Goal: Task Accomplishment & Management: Use online tool/utility

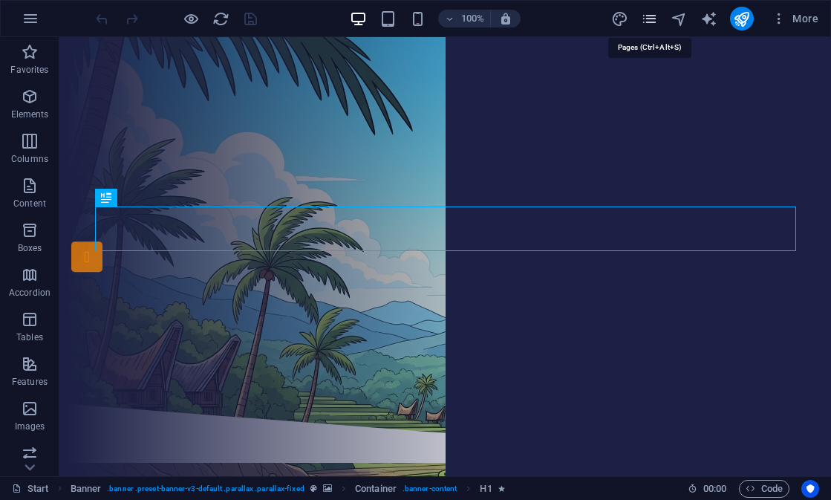
click at [653, 22] on icon "pages" at bounding box center [649, 18] width 17 height 17
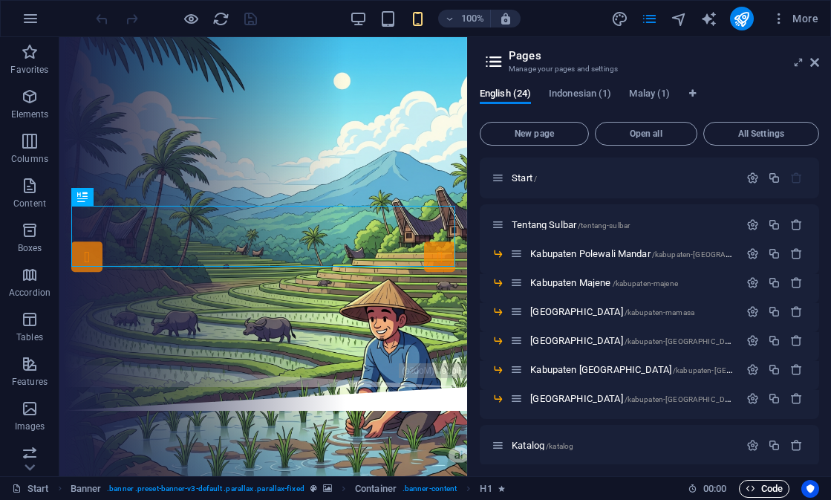
click at [754, 481] on span "Code" at bounding box center [764, 489] width 37 height 18
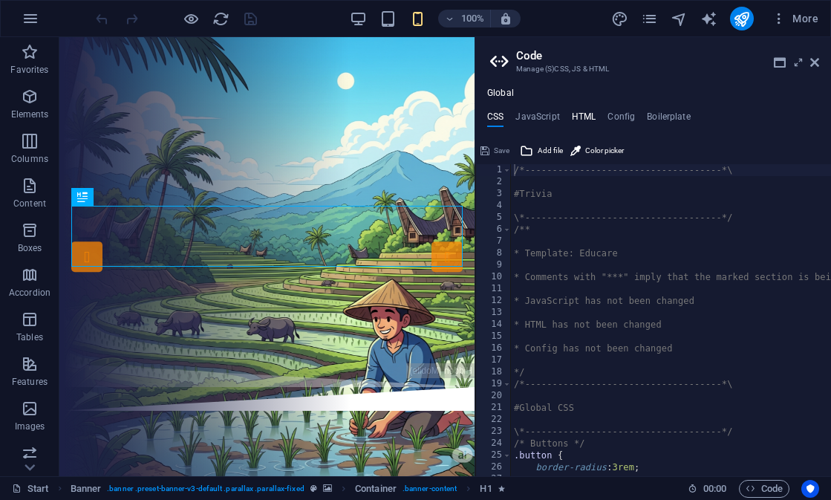
click at [584, 114] on h4 "HTML" at bounding box center [584, 119] width 25 height 16
type textarea "<a href="#main-content" class="wv-link-content button">Skip to main content</a>"
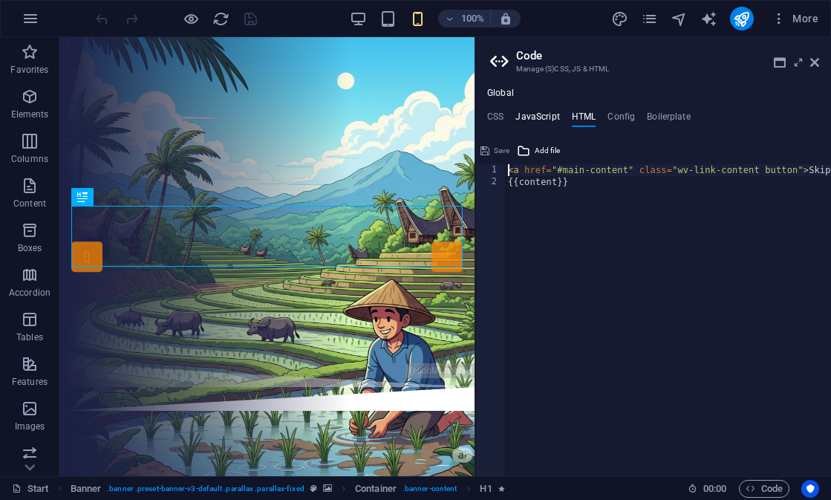
click at [558, 115] on h4 "JavaScript" at bounding box center [537, 119] width 44 height 16
type textarea "/* JS for preset "Menu V2" */"
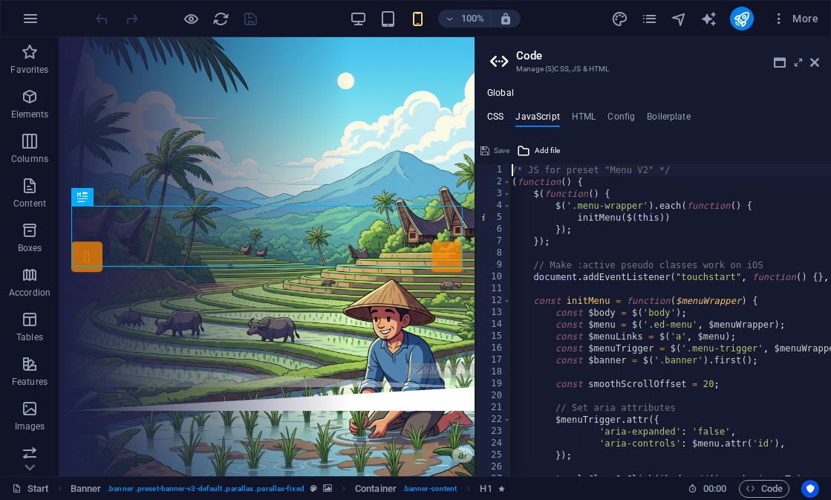
click at [502, 115] on h4 "CSS" at bounding box center [495, 119] width 16 height 16
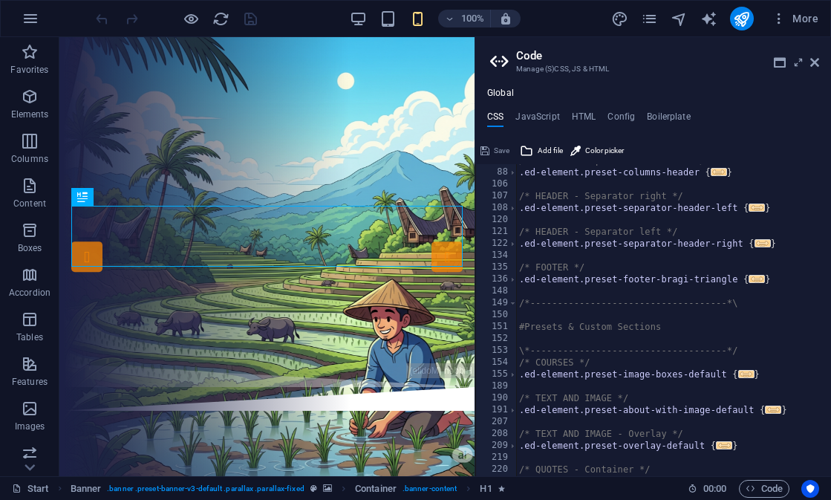
scroll to position [517, 0]
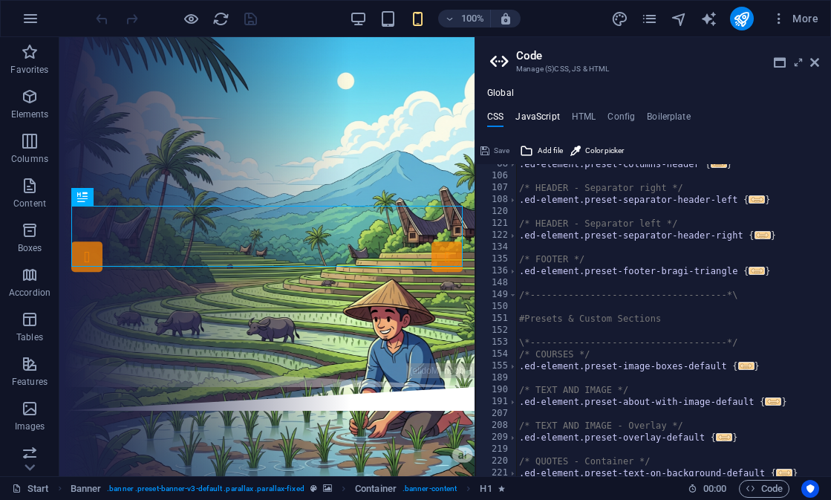
click at [551, 121] on h4 "JavaScript" at bounding box center [537, 119] width 44 height 16
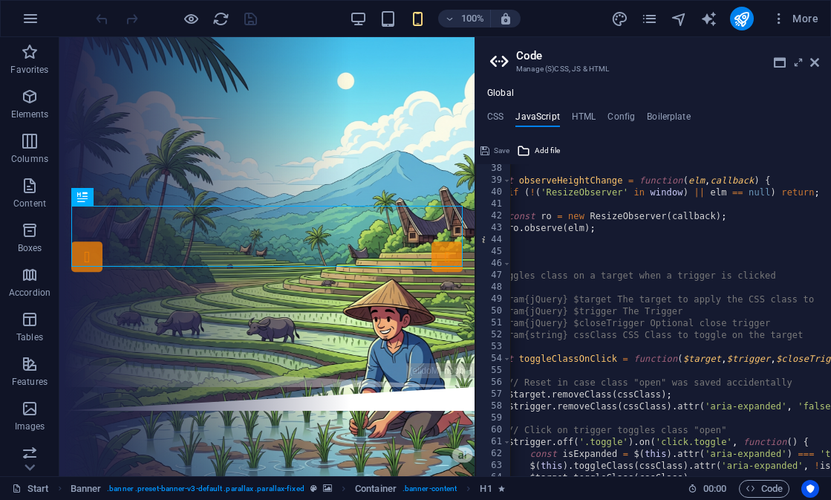
scroll to position [0, 0]
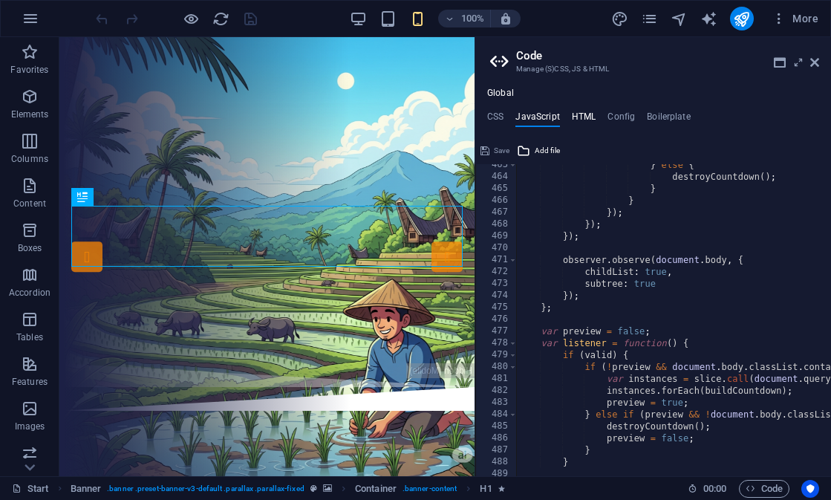
click at [585, 120] on h4 "HTML" at bounding box center [584, 119] width 25 height 16
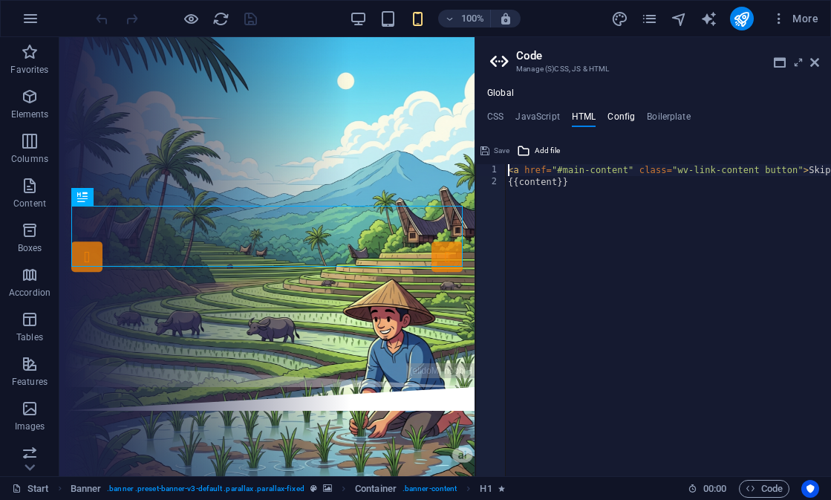
click at [622, 117] on h4 "Config" at bounding box center [621, 119] width 27 height 16
type textarea "$color-background: #ffffff;"
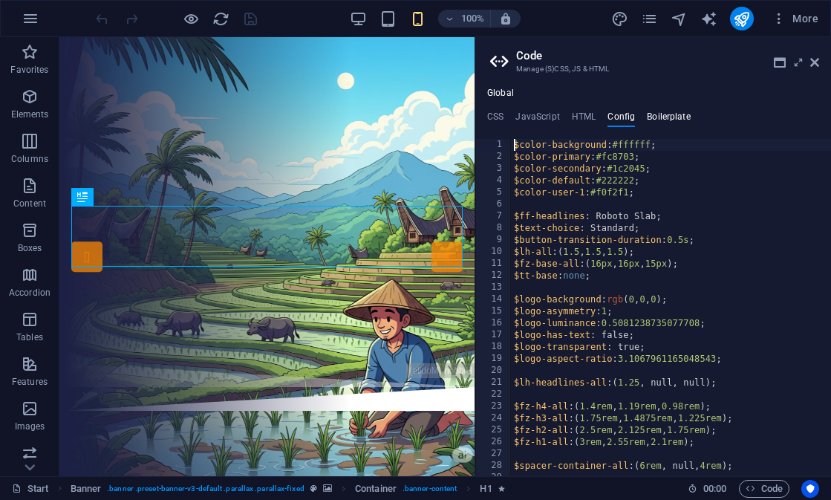
click at [663, 123] on h4 "Boilerplate" at bounding box center [669, 119] width 44 height 16
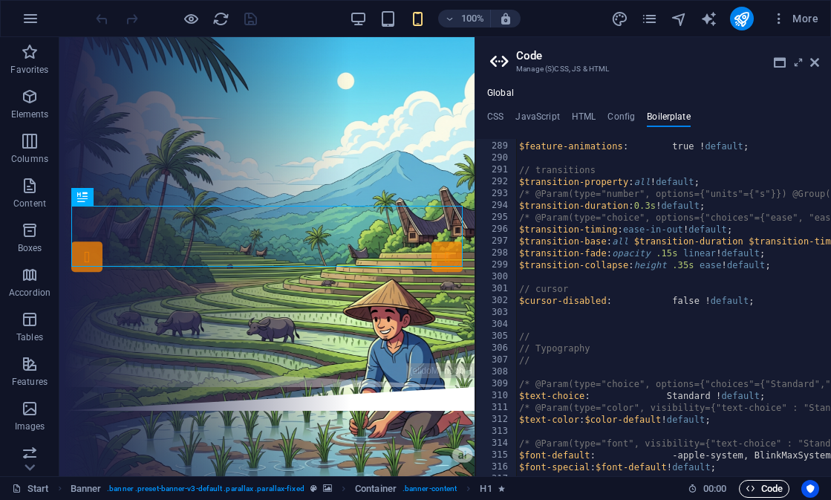
click at [758, 487] on span "Code" at bounding box center [764, 489] width 37 height 18
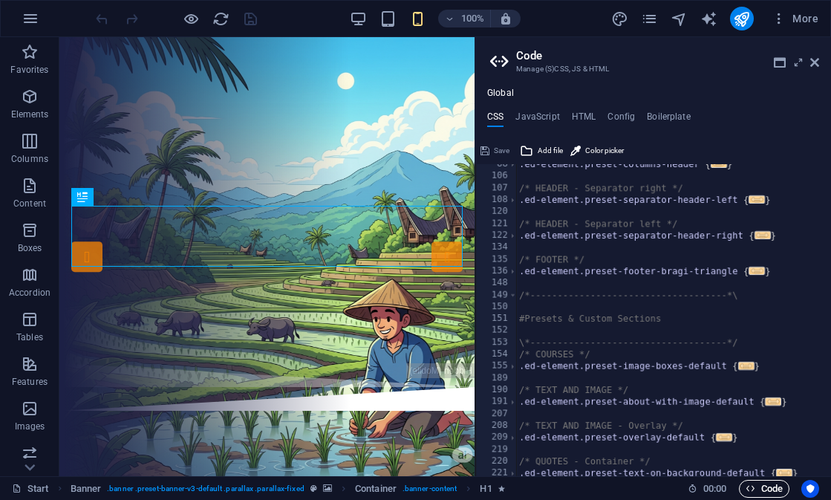
click at [758, 487] on span "Code" at bounding box center [764, 489] width 37 height 18
click at [509, 94] on h4 "Global" at bounding box center [500, 94] width 27 height 12
click at [541, 117] on h4 "JavaScript" at bounding box center [537, 119] width 44 height 16
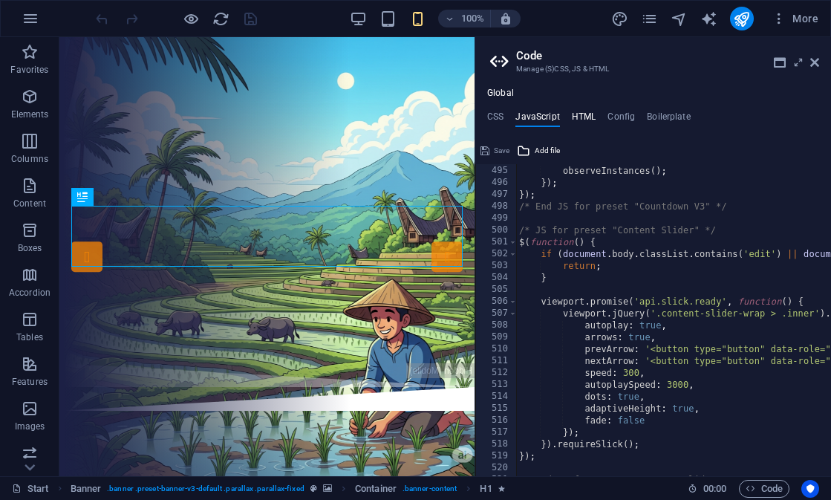
click at [592, 117] on h4 "HTML" at bounding box center [584, 119] width 25 height 16
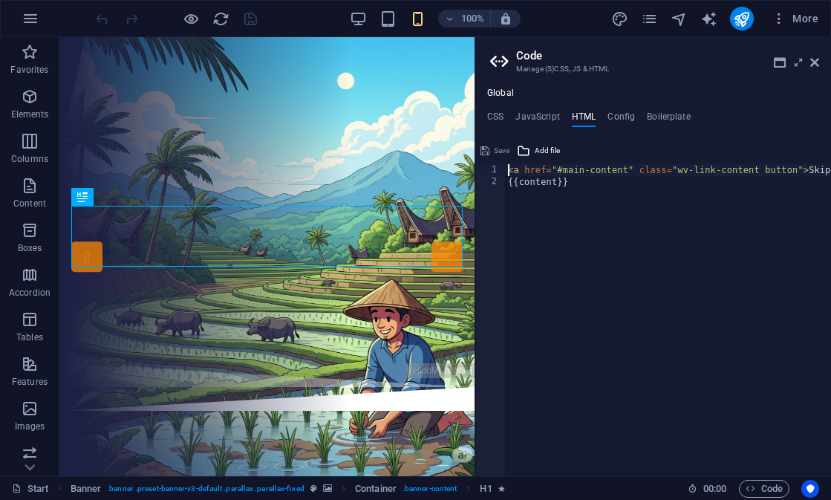
click at [821, 65] on aside "Code Manage (S)CSS, JS & HTML Global CSS JavaScript HTML Config Boilerplate /*-…" at bounding box center [653, 256] width 357 height 439
click at [813, 65] on icon at bounding box center [814, 62] width 9 height 12
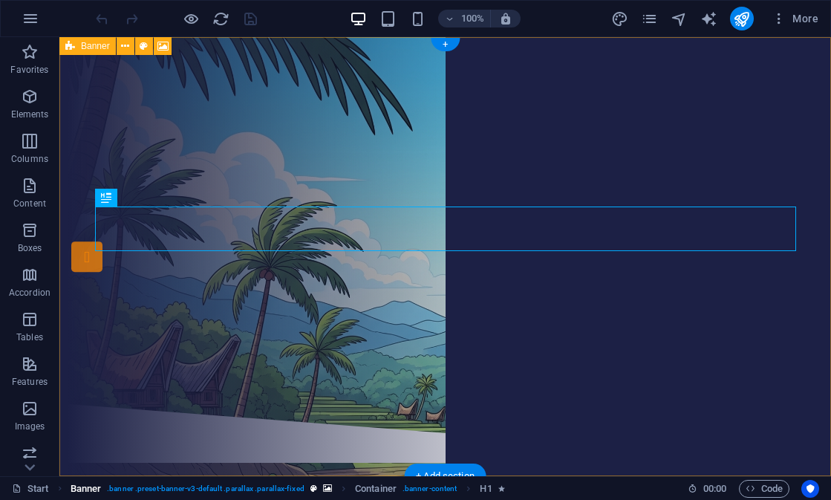
click at [249, 488] on span ". banner .preset-banner-v3-default .parallax .parallax-fixed" at bounding box center [205, 489] width 197 height 18
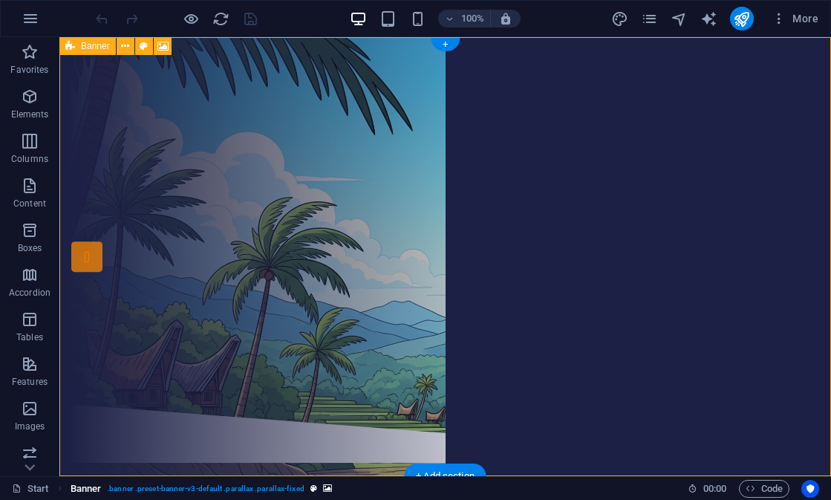
click at [249, 488] on span ". banner .preset-banner-v3-default .parallax .parallax-fixed" at bounding box center [205, 489] width 197 height 18
select select "vh"
select select "header"
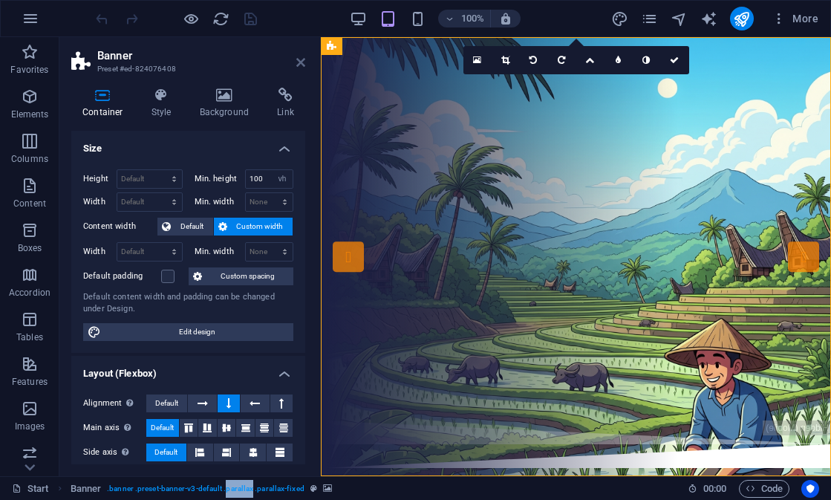
click at [300, 68] on icon at bounding box center [300, 62] width 9 height 12
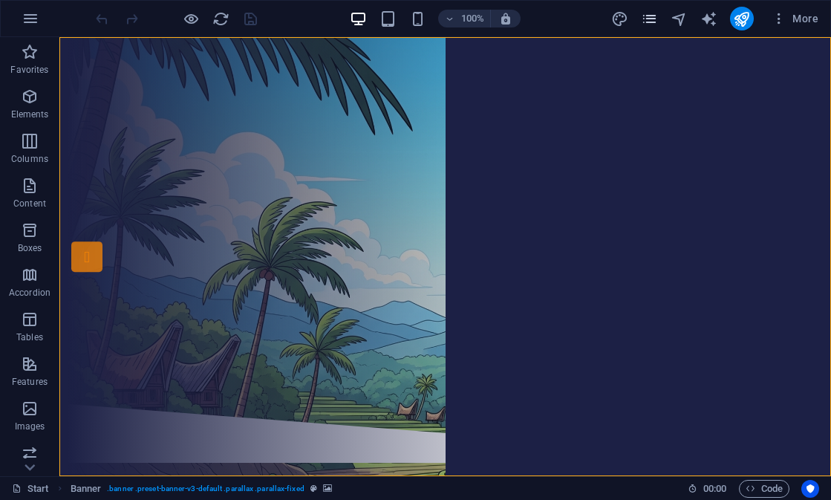
click at [644, 23] on icon "pages" at bounding box center [649, 18] width 17 height 17
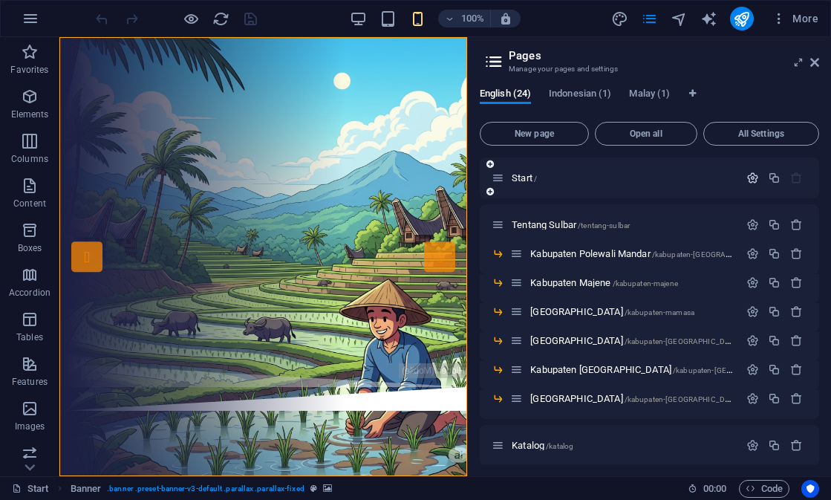
click at [755, 176] on icon "button" at bounding box center [753, 178] width 13 height 13
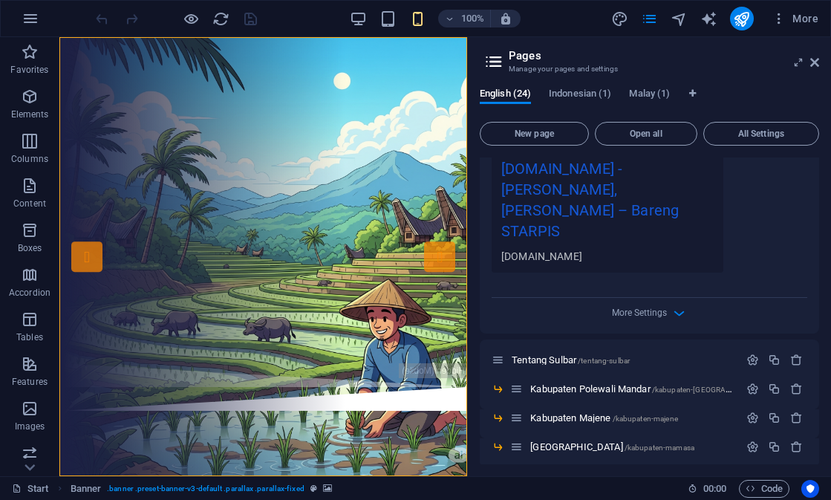
scroll to position [489, 0]
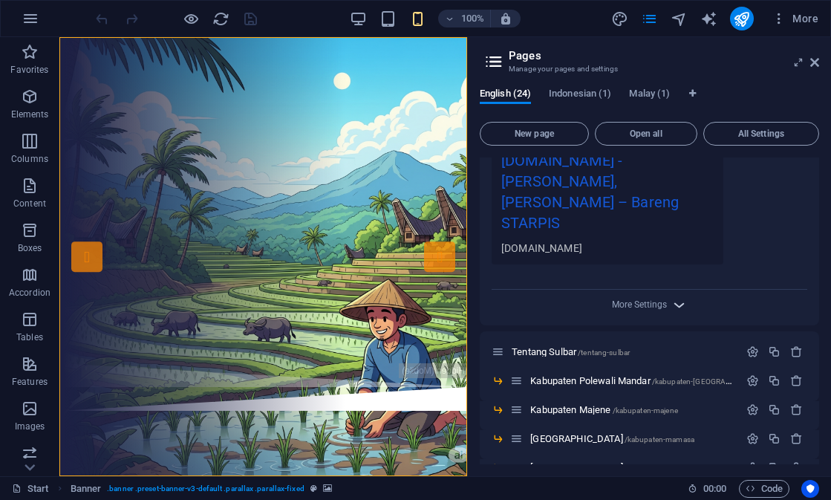
click at [672, 296] on icon "button" at bounding box center [679, 304] width 17 height 17
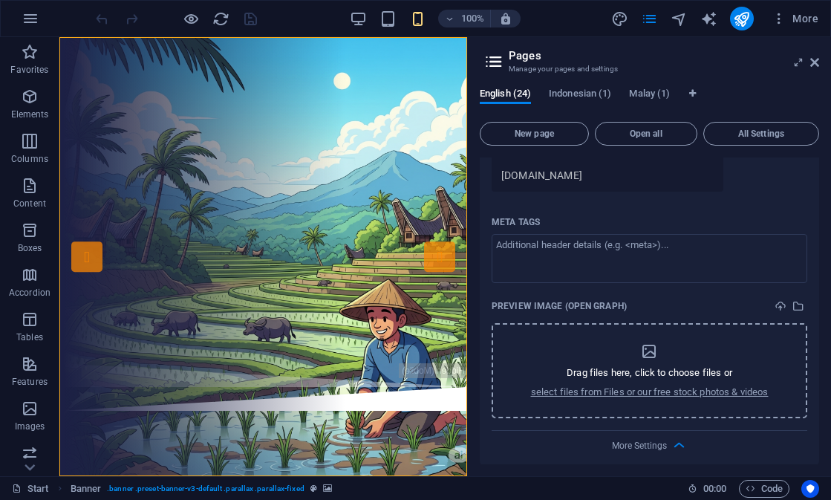
scroll to position [559, 0]
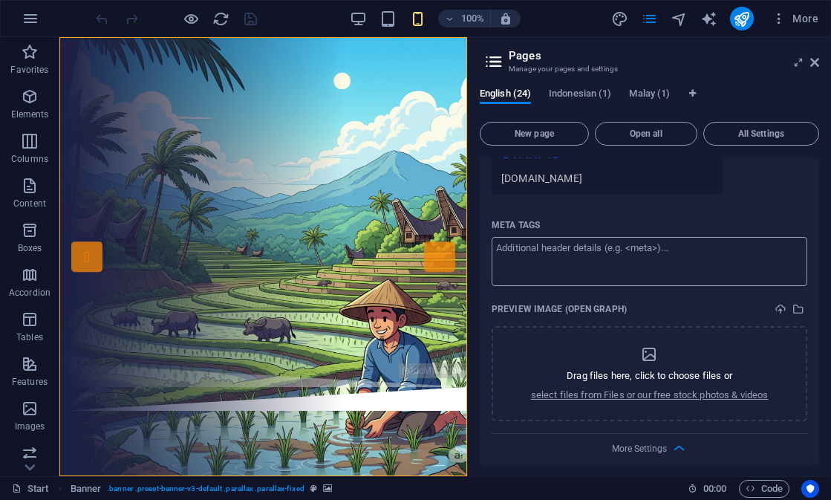
click at [631, 237] on textarea "Meta tags ​" at bounding box center [650, 261] width 316 height 48
paste textarea "<script async src="[URL][DOMAIN_NAME]" crossorigin="anonymous"></script>"
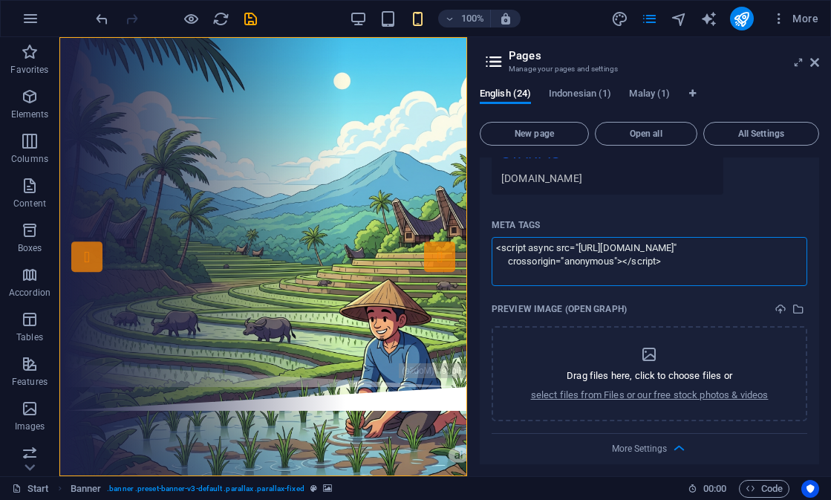
scroll to position [0, 0]
type textarea "<script async="" src="[URL][DOMAIN_NAME]" crossorigin="anonymous"></script>"
click at [257, 16] on body "[DOMAIN_NAME] Start (en) Favorites Elements Columns Content Boxes Accordion Tab…" at bounding box center [415, 250] width 831 height 500
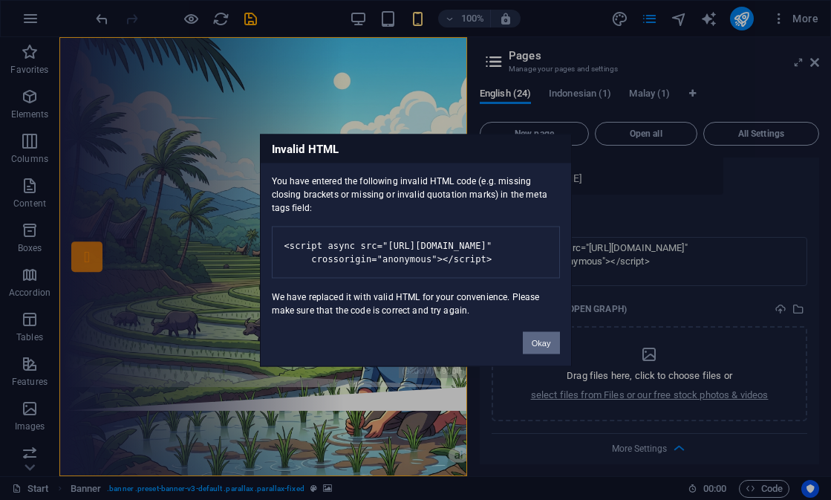
click at [543, 354] on button "Okay" at bounding box center [541, 342] width 37 height 22
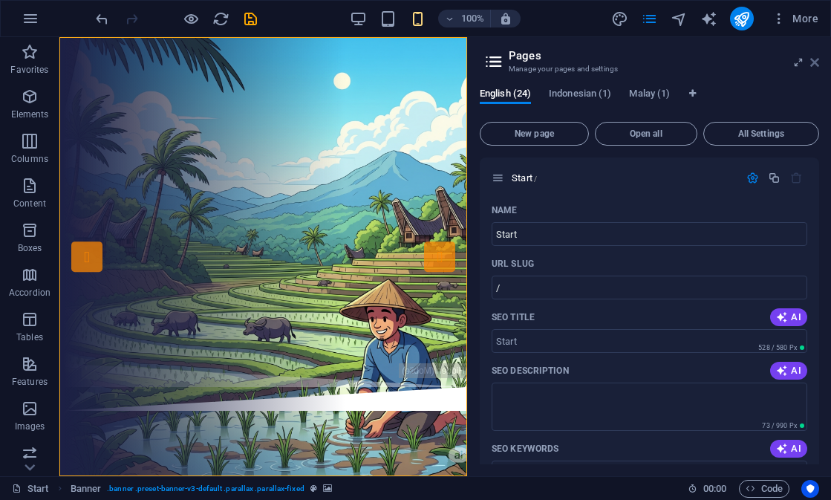
click at [816, 60] on icon at bounding box center [814, 62] width 9 height 12
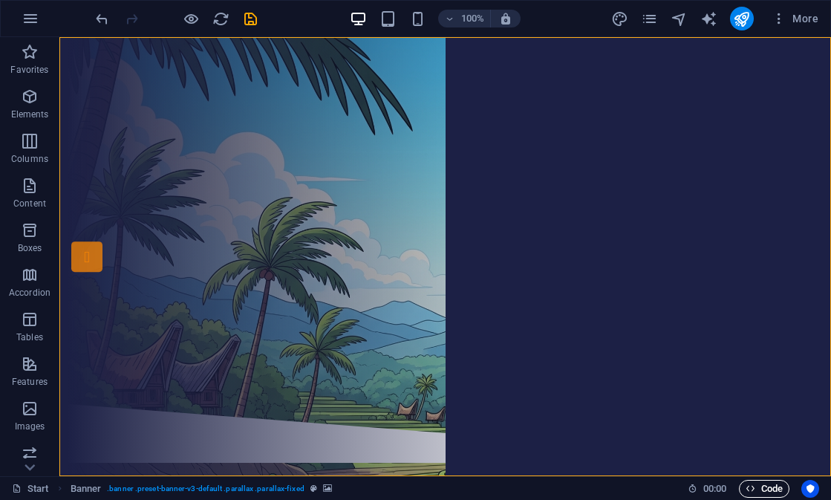
click at [756, 495] on span "Code" at bounding box center [764, 489] width 37 height 18
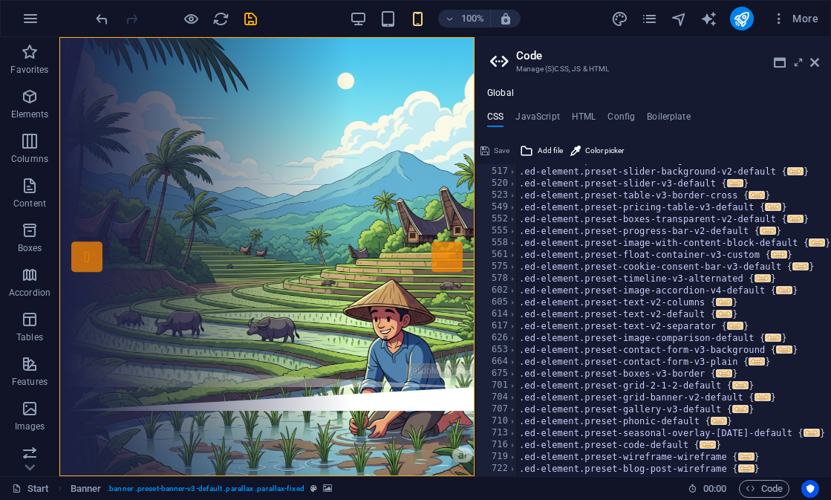
scroll to position [1470, 0]
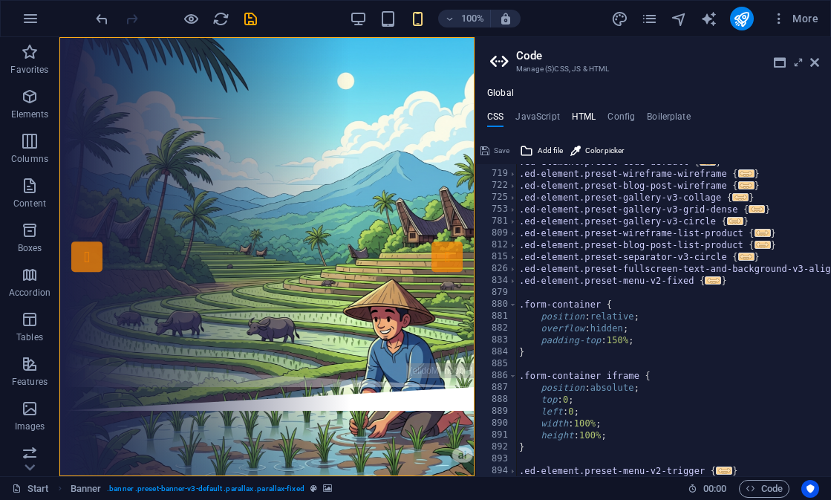
click at [585, 117] on h4 "HTML" at bounding box center [584, 119] width 25 height 16
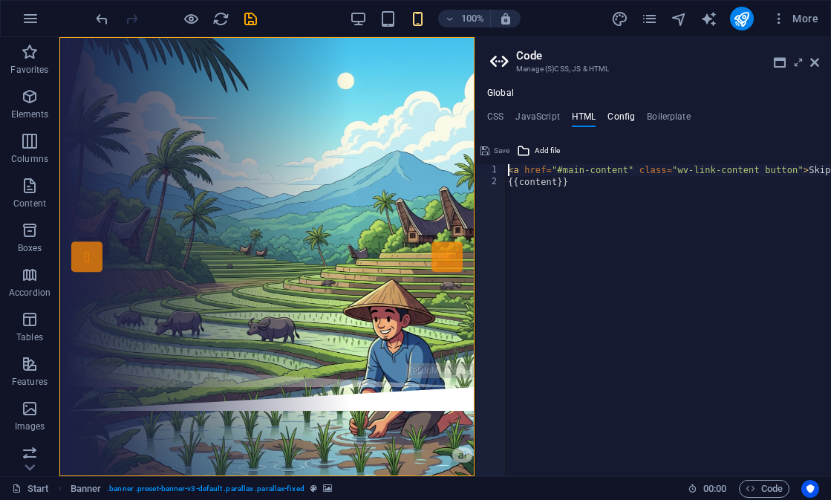
click at [612, 117] on h4 "Config" at bounding box center [621, 119] width 27 height 16
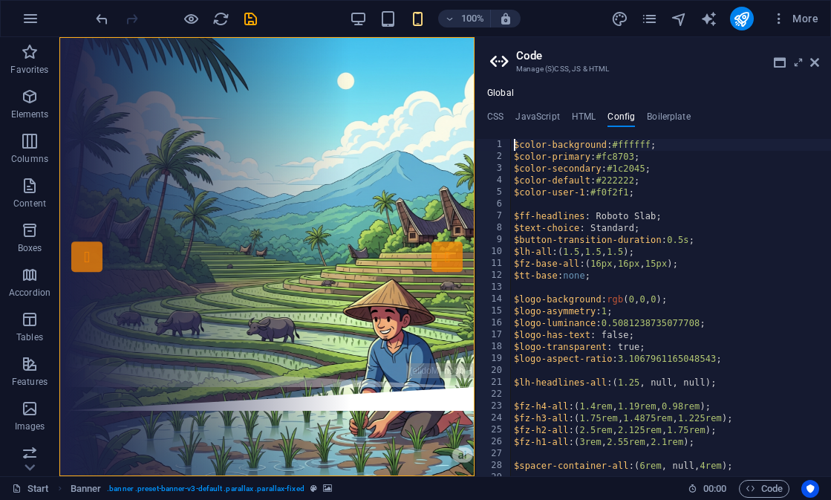
click at [513, 115] on ul "CSS JavaScript HTML Config Boilerplate" at bounding box center [653, 119] width 356 height 16
click at [493, 116] on h4 "CSS" at bounding box center [495, 119] width 16 height 16
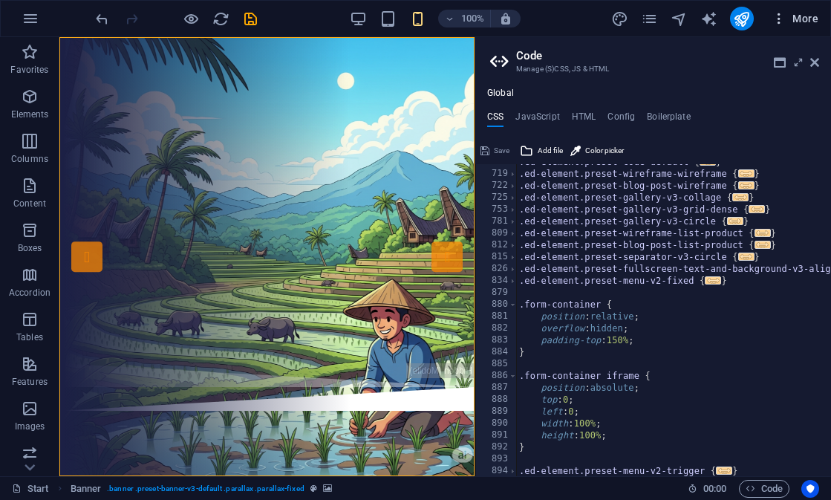
click at [792, 16] on span "More" at bounding box center [795, 18] width 47 height 15
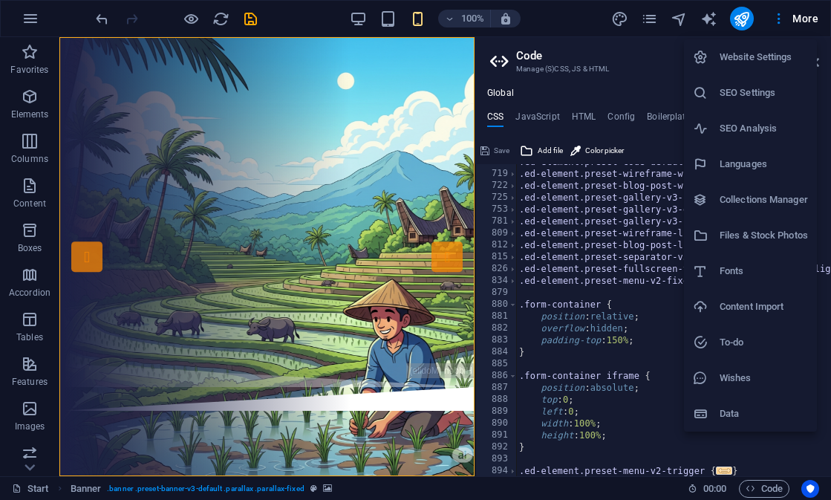
click at [772, 53] on h6 "Website Settings" at bounding box center [764, 57] width 88 height 18
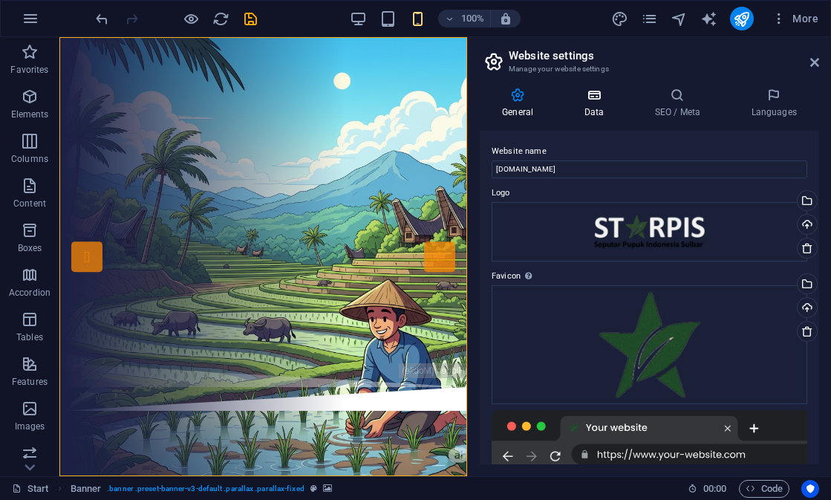
scroll to position [0, 0]
click at [594, 91] on icon at bounding box center [594, 95] width 65 height 15
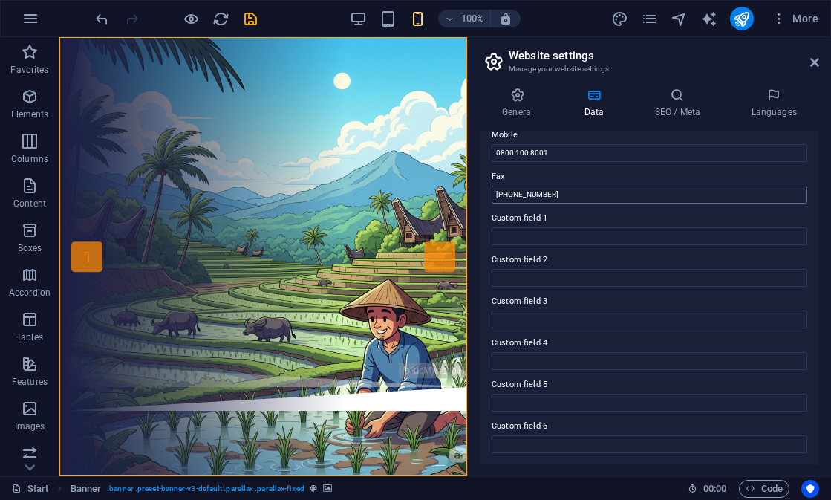
scroll to position [379, 0]
click at [660, 105] on h4 "SEO / Meta" at bounding box center [680, 103] width 97 height 31
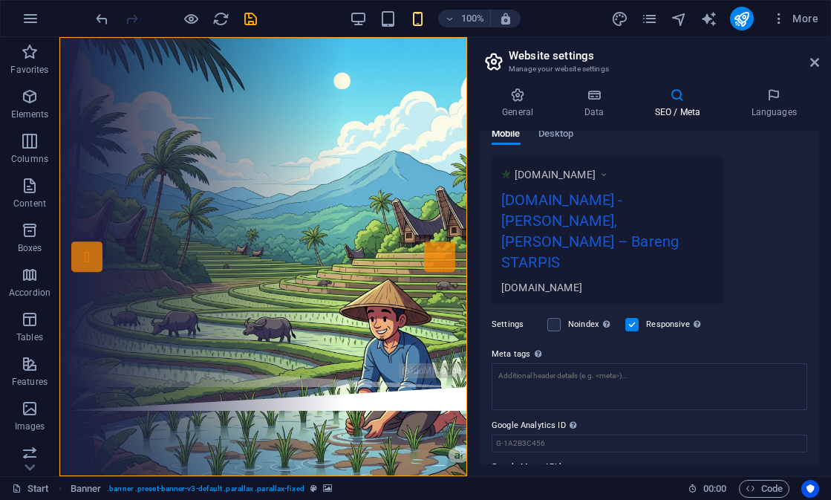
scroll to position [233, 0]
click at [768, 99] on icon at bounding box center [774, 95] width 91 height 15
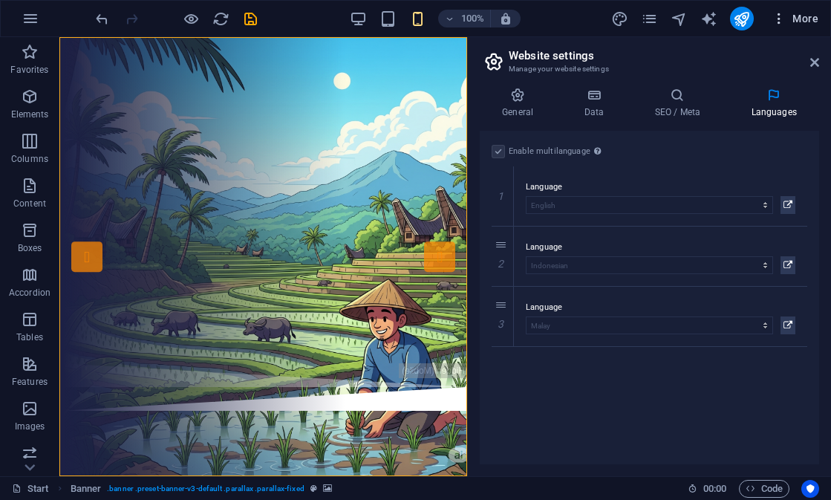
click at [793, 20] on span "More" at bounding box center [795, 18] width 47 height 15
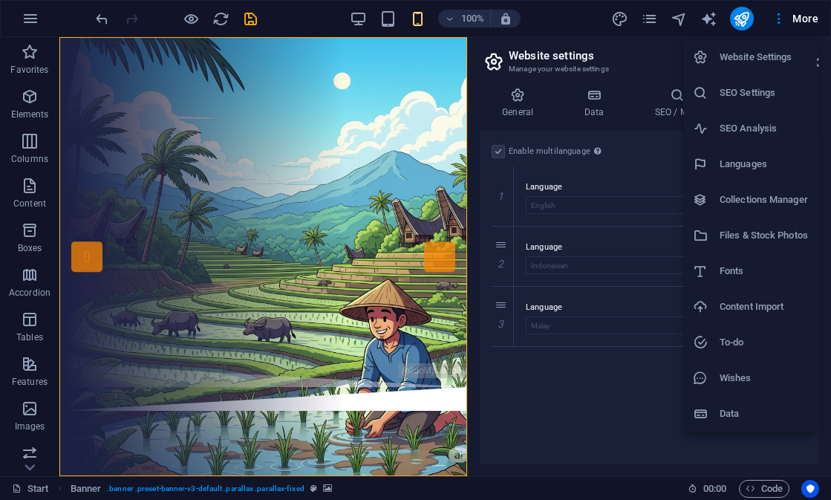
click at [777, 59] on h6 "Website Settings" at bounding box center [764, 57] width 88 height 18
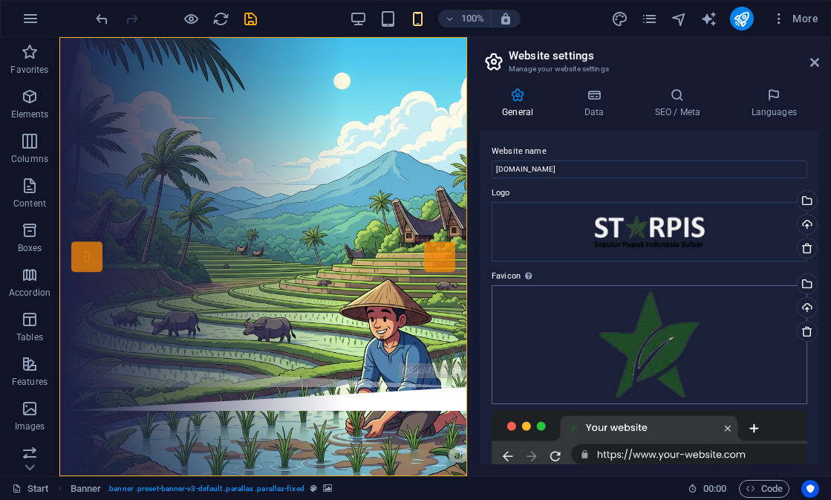
scroll to position [0, 0]
click at [620, 106] on h4 "Data" at bounding box center [597, 103] width 71 height 31
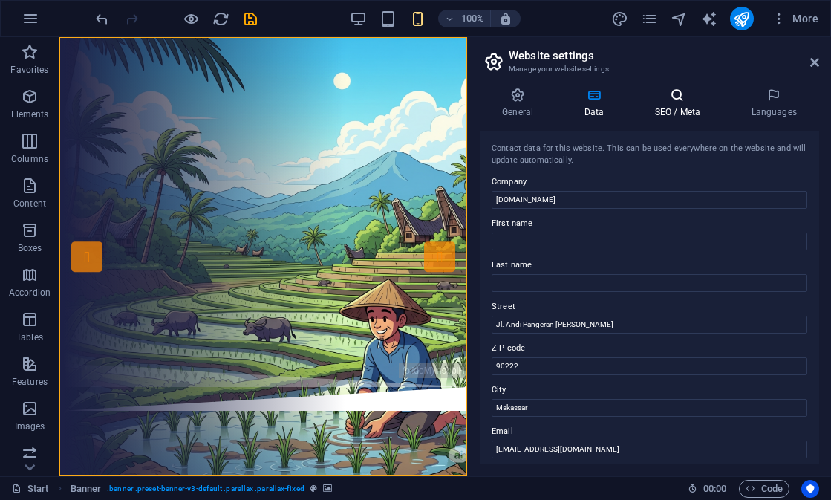
click at [673, 109] on h4 "SEO / Meta" at bounding box center [680, 103] width 97 height 31
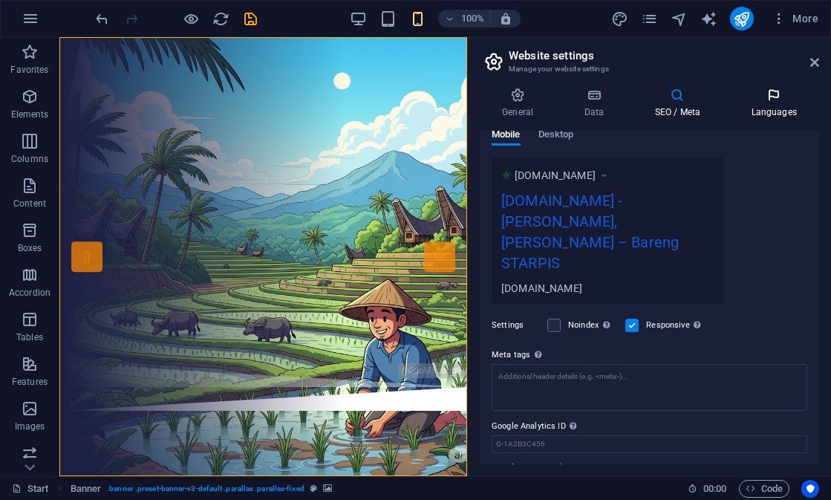
click at [782, 94] on icon at bounding box center [774, 95] width 91 height 15
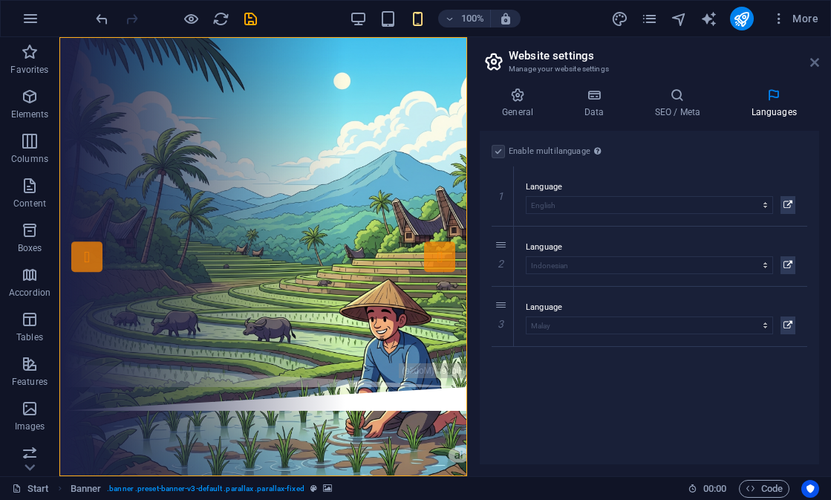
click at [812, 67] on icon at bounding box center [814, 62] width 9 height 12
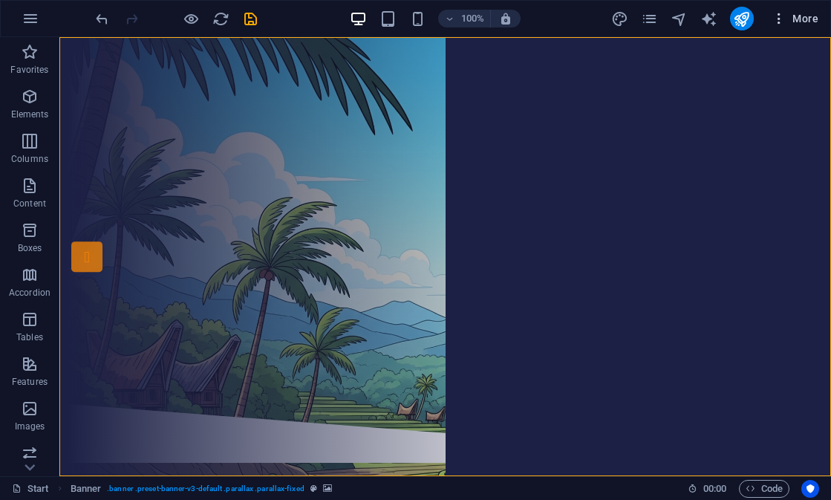
click at [800, 30] on button "More" at bounding box center [795, 19] width 59 height 24
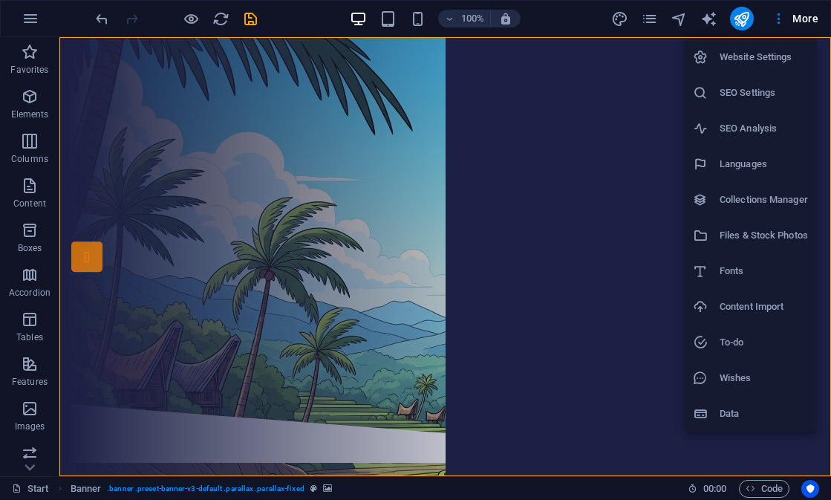
click at [762, 468] on div at bounding box center [415, 250] width 831 height 500
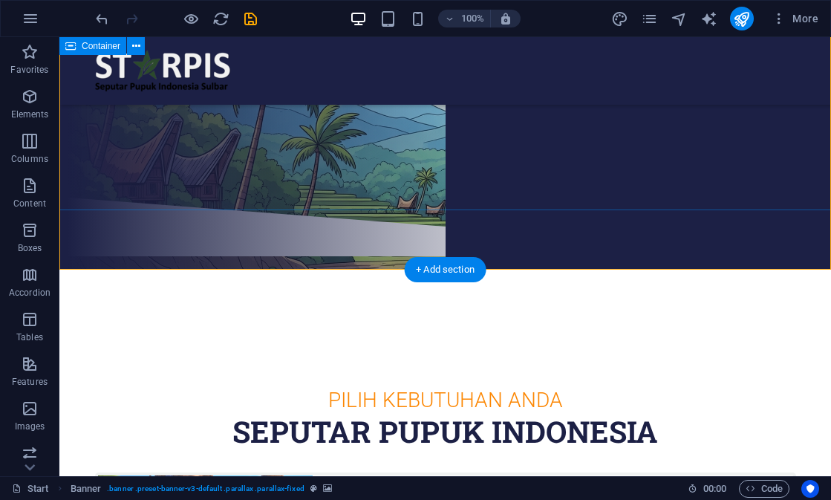
scroll to position [208, 0]
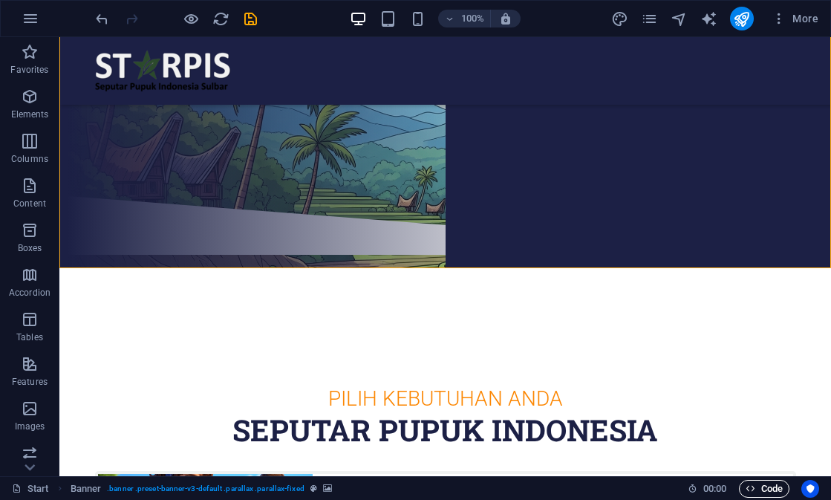
click at [765, 490] on span "Code" at bounding box center [764, 489] width 37 height 18
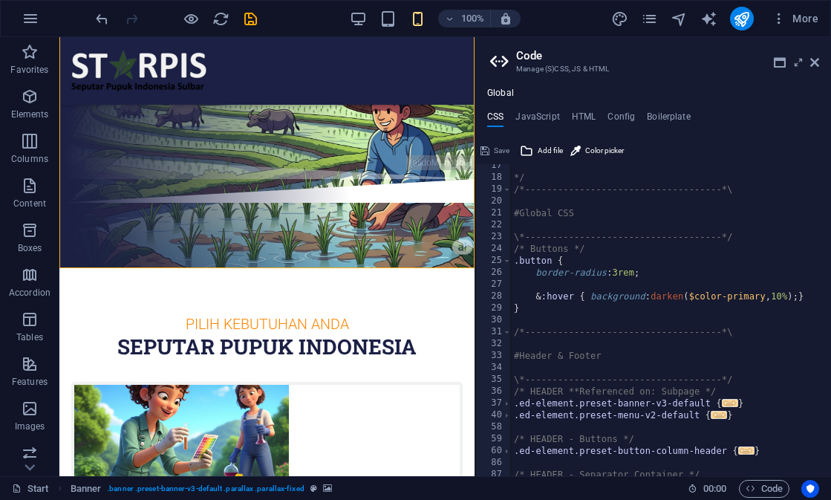
scroll to position [0, 0]
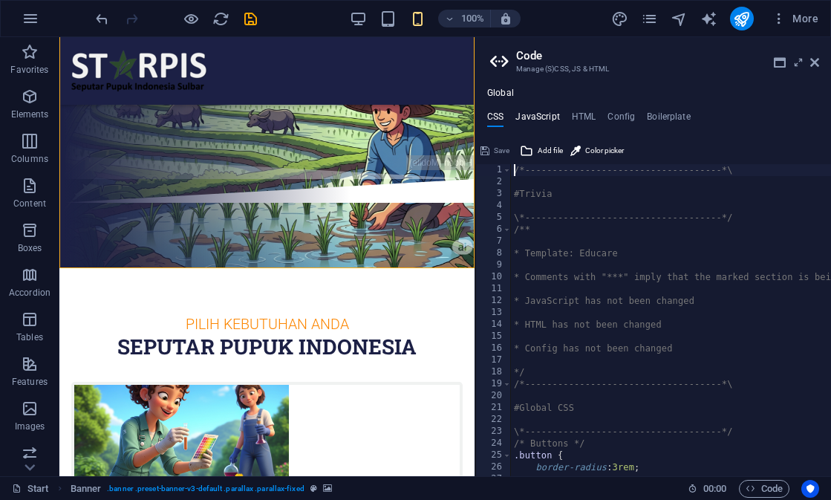
click at [538, 124] on h4 "JavaScript" at bounding box center [537, 119] width 44 height 16
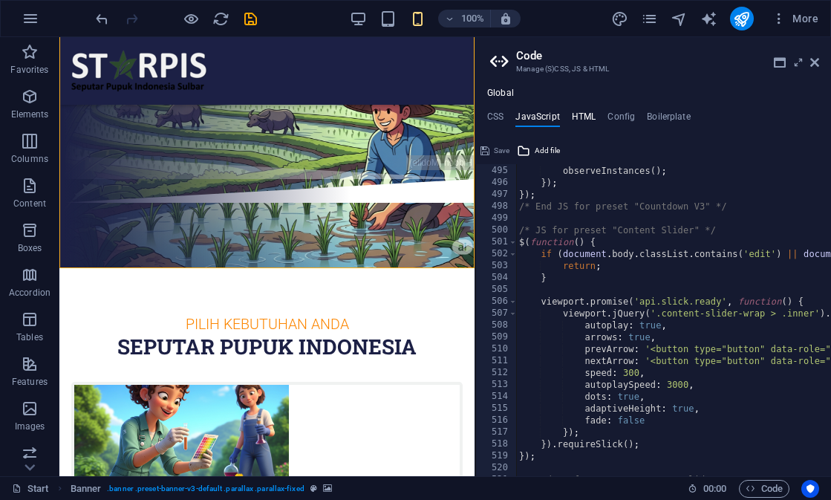
click at [575, 120] on h4 "HTML" at bounding box center [584, 119] width 25 height 16
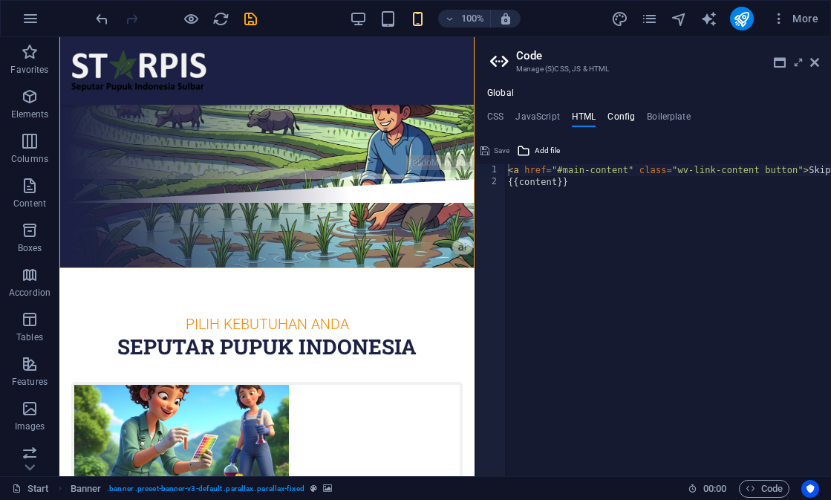
click at [618, 117] on h4 "Config" at bounding box center [621, 119] width 27 height 16
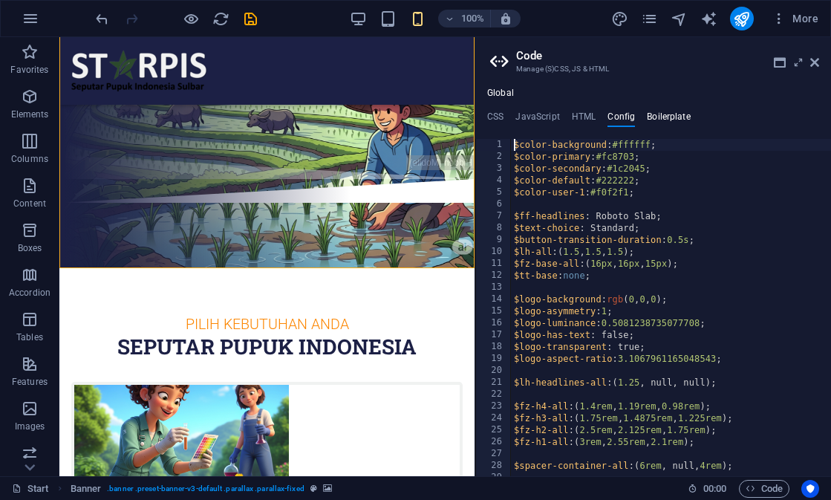
click at [674, 122] on h4 "Boilerplate" at bounding box center [669, 119] width 44 height 16
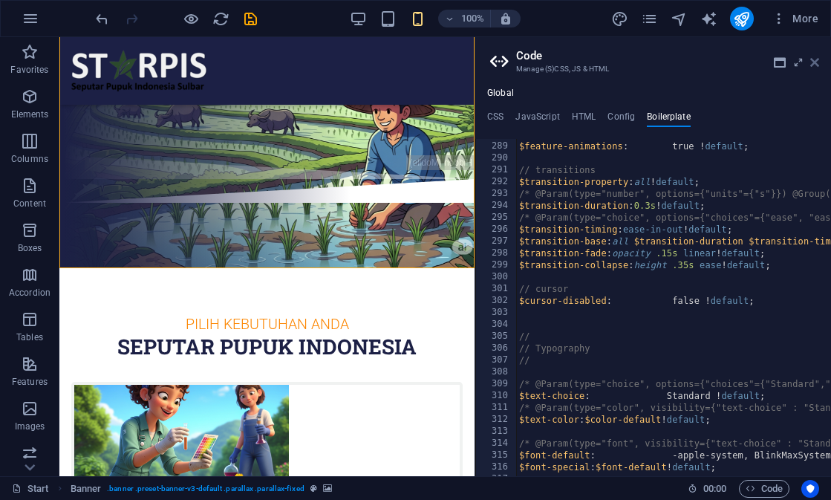
click at [814, 62] on icon at bounding box center [814, 62] width 9 height 12
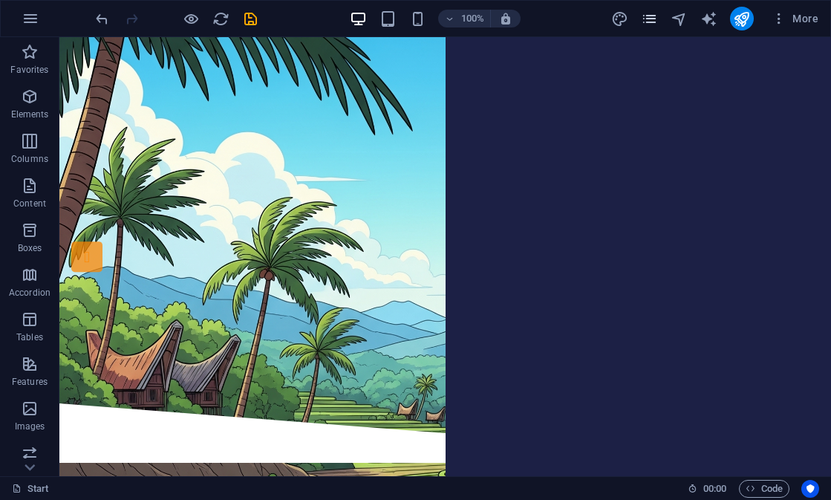
click at [647, 13] on icon "pages" at bounding box center [649, 18] width 17 height 17
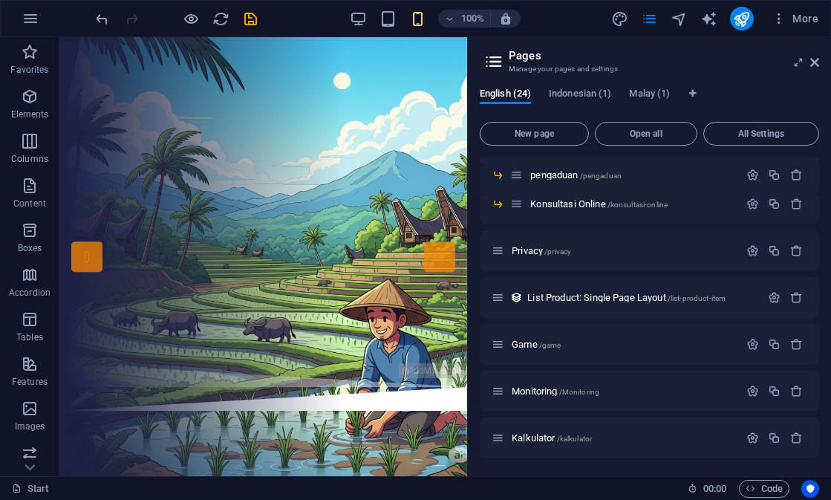
scroll to position [620, 0]
click at [628, 299] on span "List Product: Single Page Layout /list-product-item" at bounding box center [626, 297] width 198 height 11
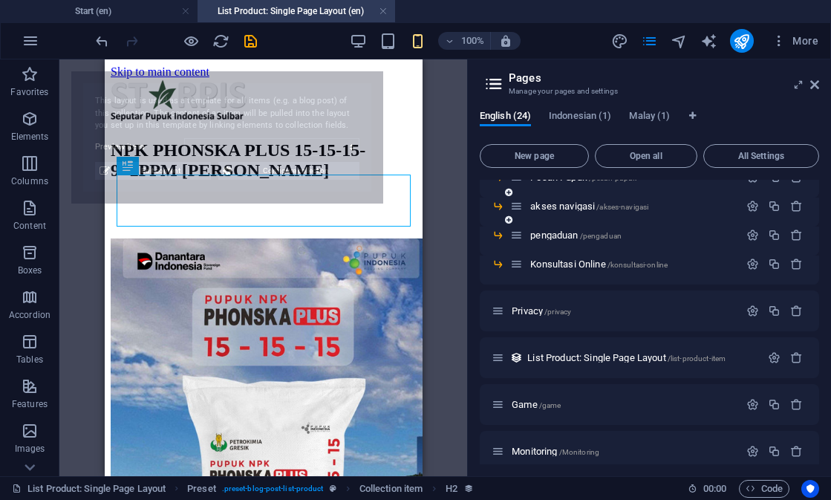
scroll to position [0, 0]
select select "68d24ef4e37899b73106930a"
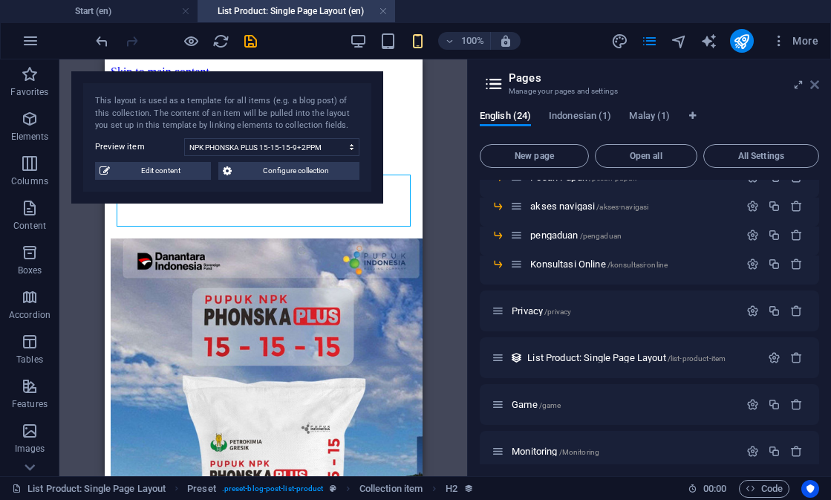
click at [813, 91] on link at bounding box center [814, 85] width 9 height 13
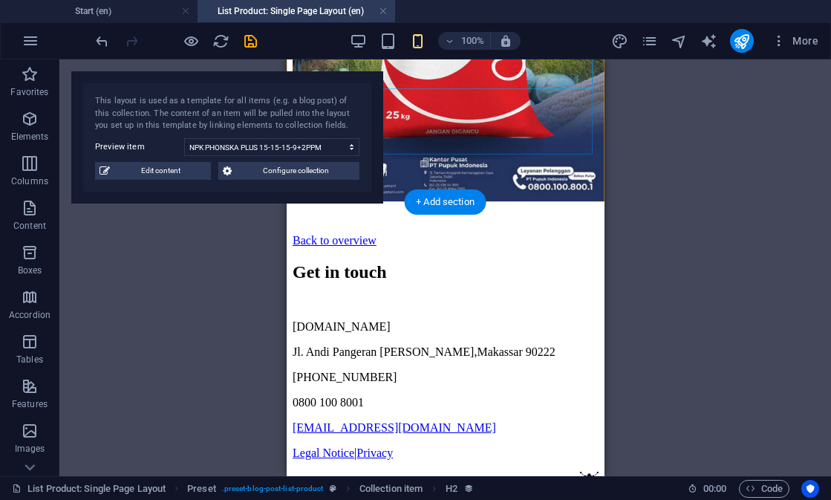
scroll to position [709, 0]
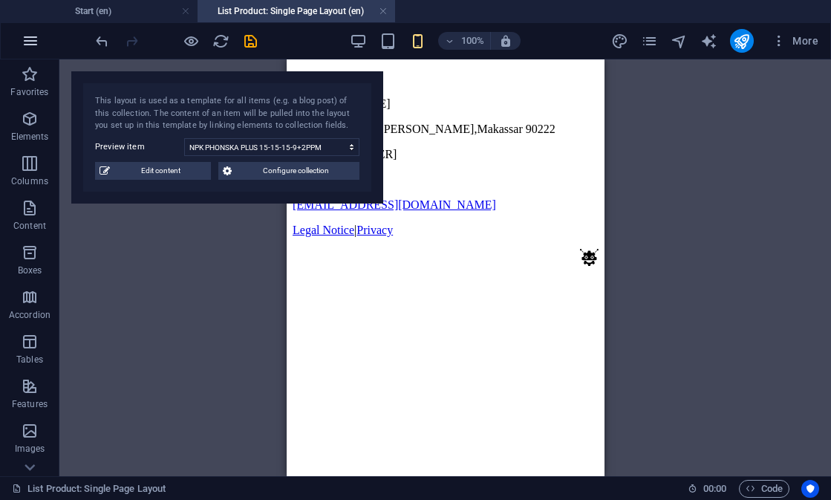
click at [31, 43] on icon "button" at bounding box center [31, 41] width 18 height 18
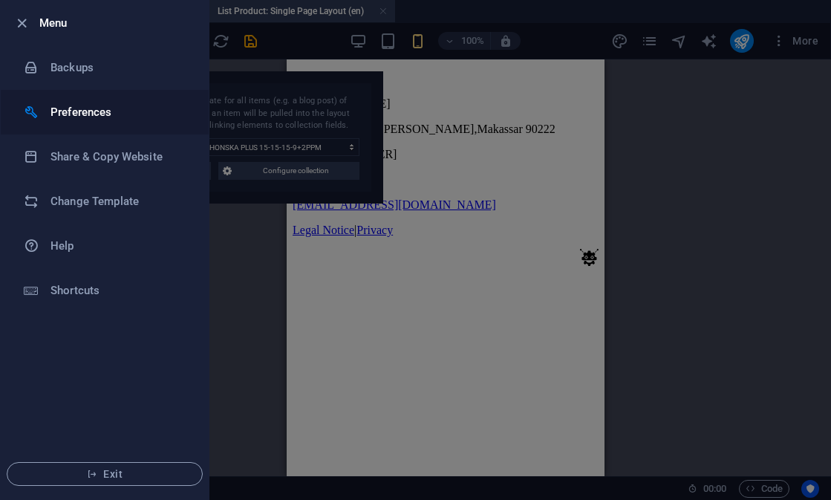
click at [121, 112] on h6 "Preferences" at bounding box center [119, 112] width 137 height 18
select select "dark"
select select "all"
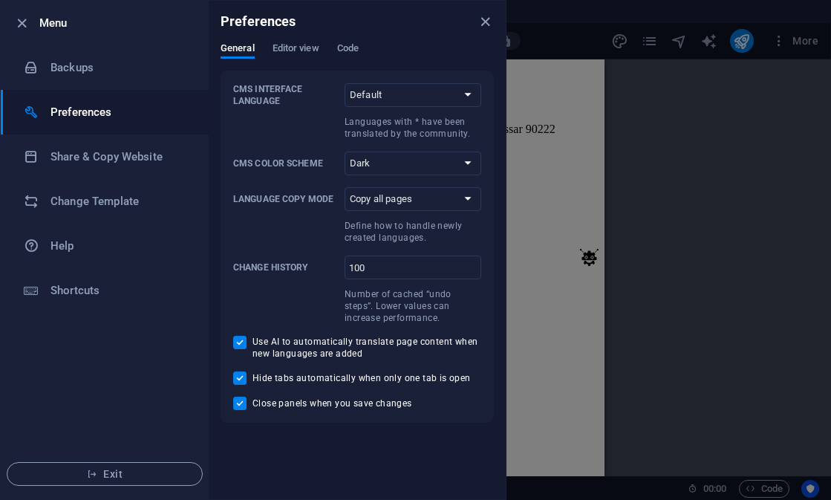
click at [331, 48] on div "General Editor view Code" at bounding box center [357, 56] width 273 height 28
click at [352, 48] on span "Code" at bounding box center [348, 49] width 22 height 21
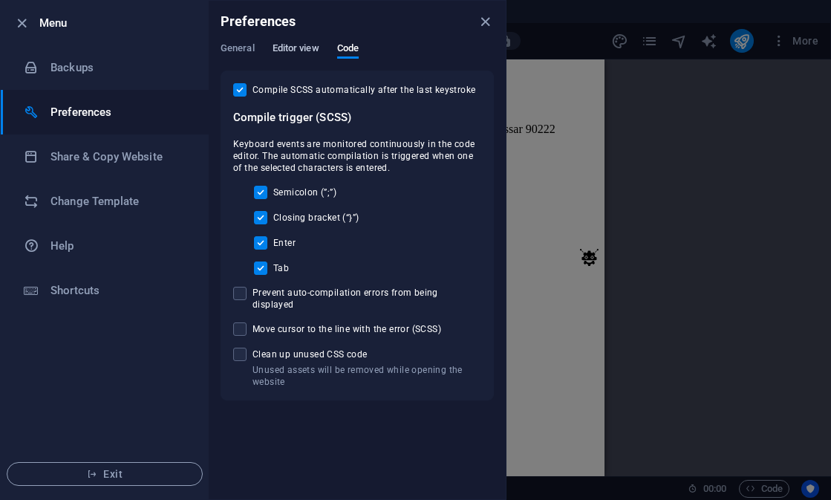
click at [302, 56] on span "Editor view" at bounding box center [296, 49] width 47 height 21
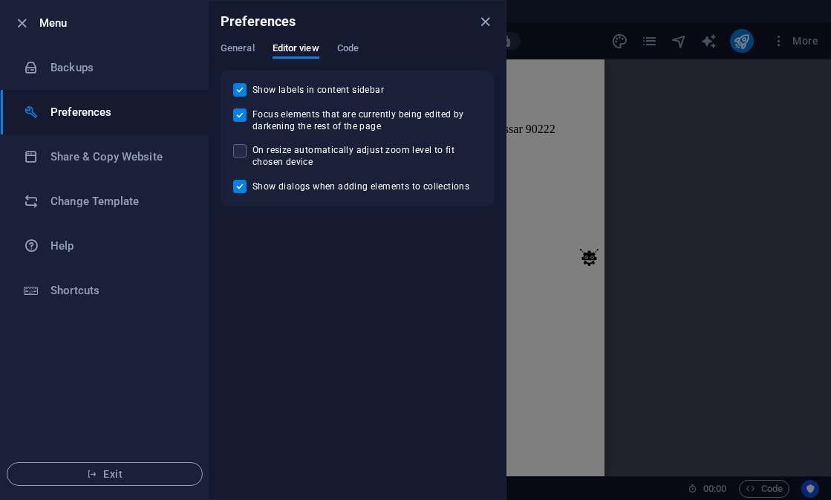
click at [256, 49] on div "General Editor view Code" at bounding box center [357, 56] width 273 height 28
click at [244, 49] on span "General" at bounding box center [238, 49] width 34 height 21
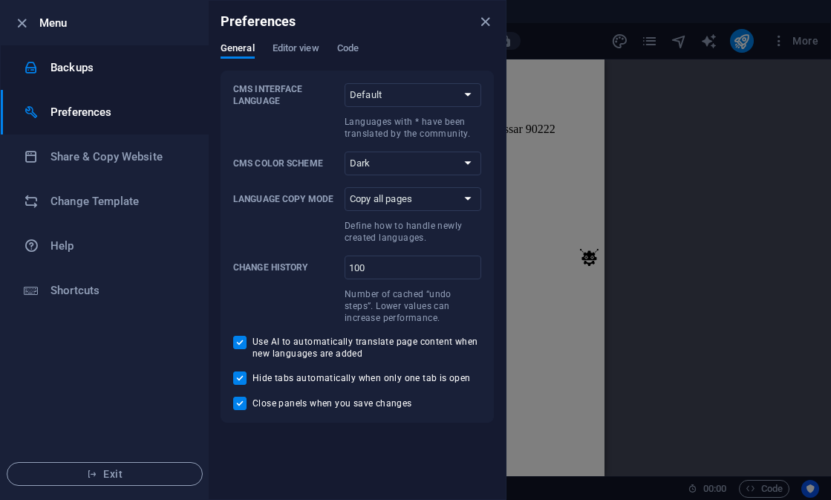
click at [121, 68] on h6 "Backups" at bounding box center [119, 68] width 137 height 18
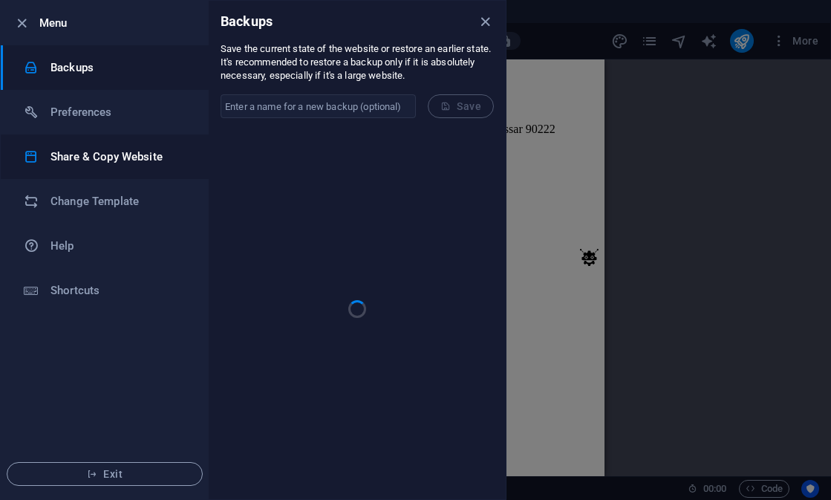
click at [111, 166] on li "Share & Copy Website" at bounding box center [105, 156] width 208 height 45
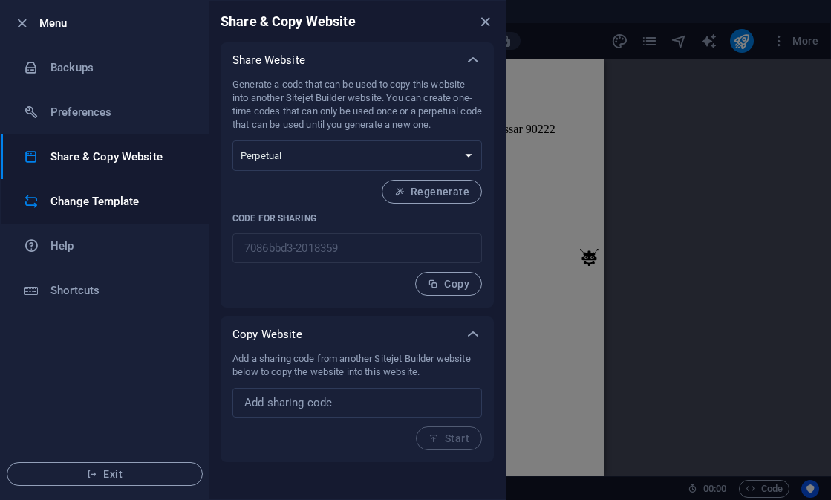
click at [100, 204] on h6 "Change Template" at bounding box center [119, 201] width 137 height 18
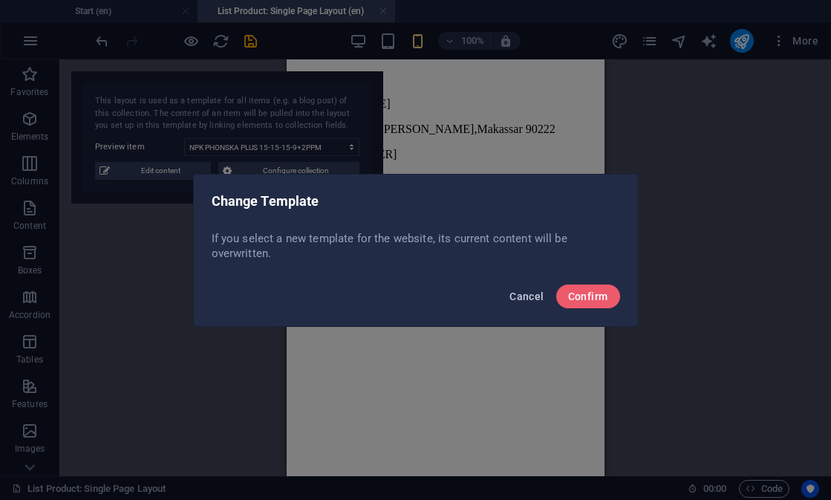
click at [518, 293] on span "Cancel" at bounding box center [527, 296] width 34 height 12
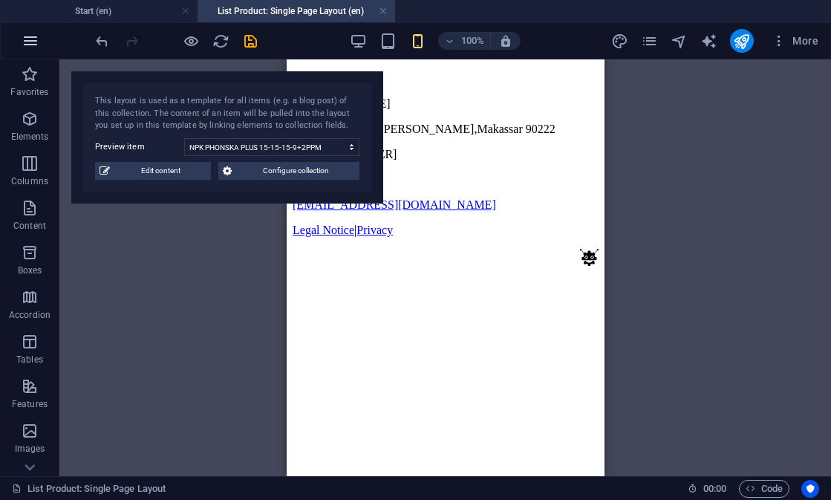
click at [27, 43] on icon "button" at bounding box center [31, 41] width 18 height 18
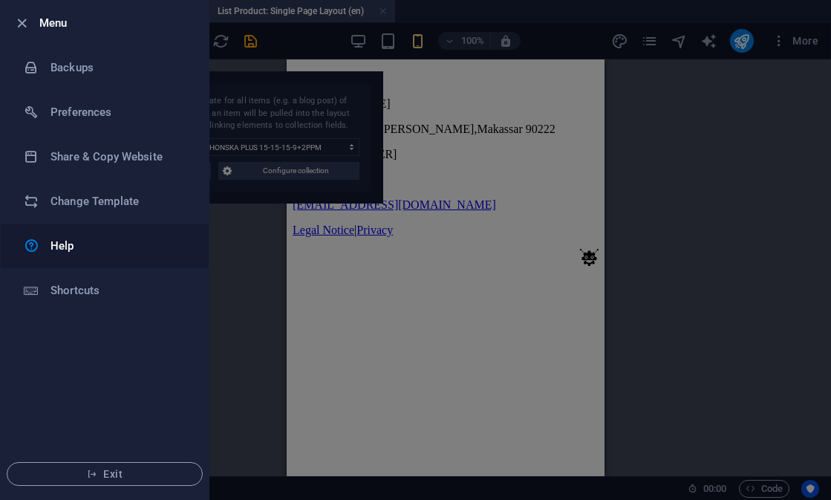
click at [114, 244] on h6 "Help" at bounding box center [119, 246] width 137 height 18
click at [108, 284] on h6 "Shortcuts" at bounding box center [119, 291] width 137 height 18
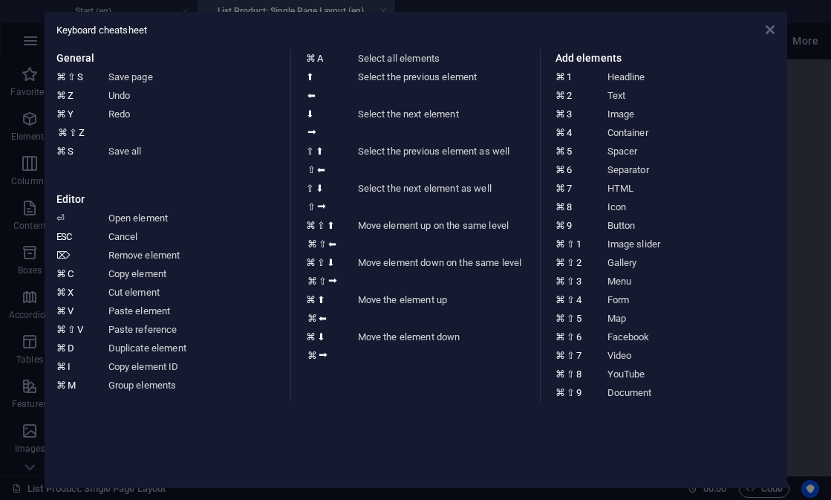
click at [774, 30] on icon at bounding box center [770, 30] width 9 height 12
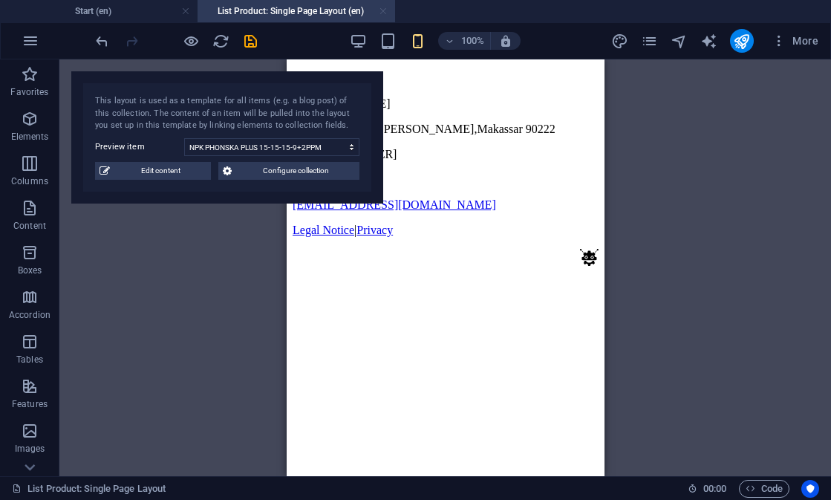
click at [386, 10] on link at bounding box center [383, 11] width 9 height 14
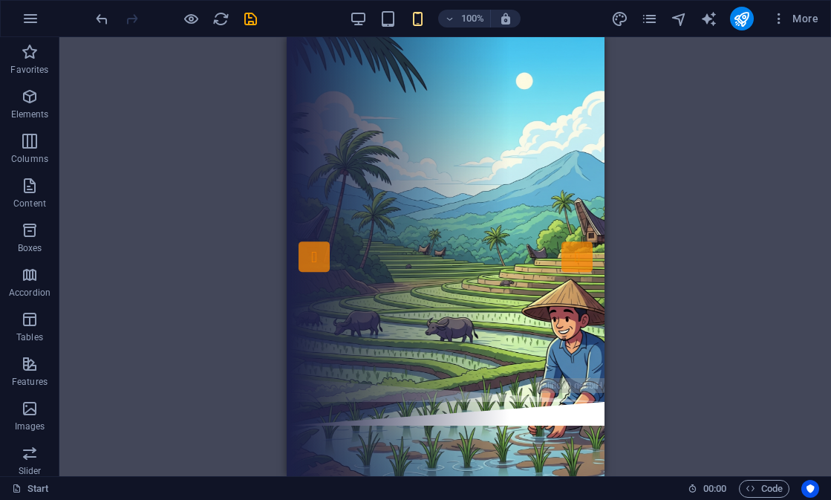
click at [193, 128] on div "Drag here to replace the existing content. Press “Ctrl” if you want to create a…" at bounding box center [445, 256] width 772 height 439
click at [33, 22] on icon "button" at bounding box center [31, 19] width 18 height 18
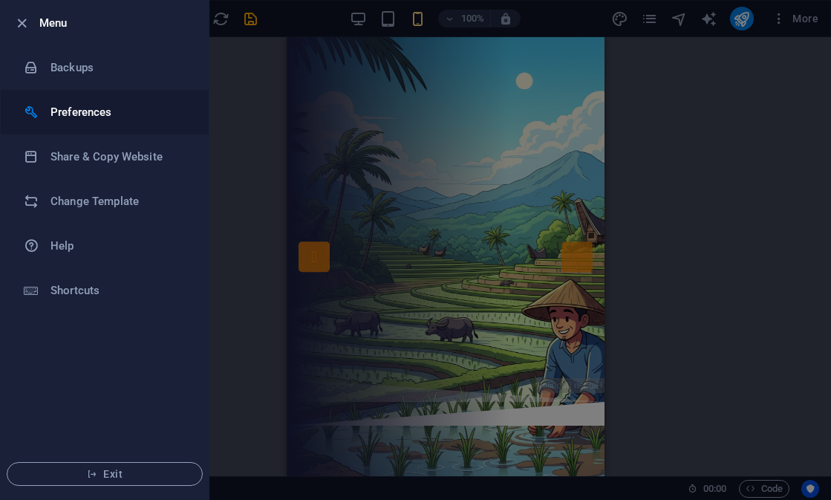
click at [116, 104] on h6 "Preferences" at bounding box center [119, 112] width 137 height 18
select select "dark"
select select "all"
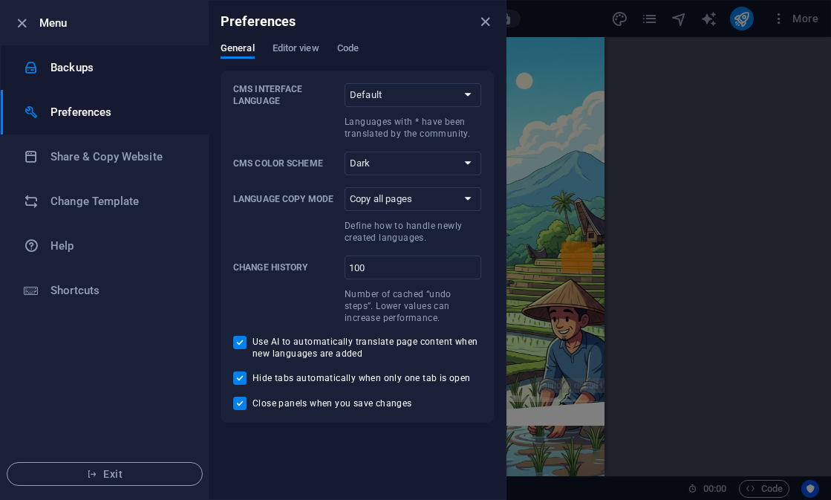
click at [93, 63] on h6 "Backups" at bounding box center [119, 68] width 137 height 18
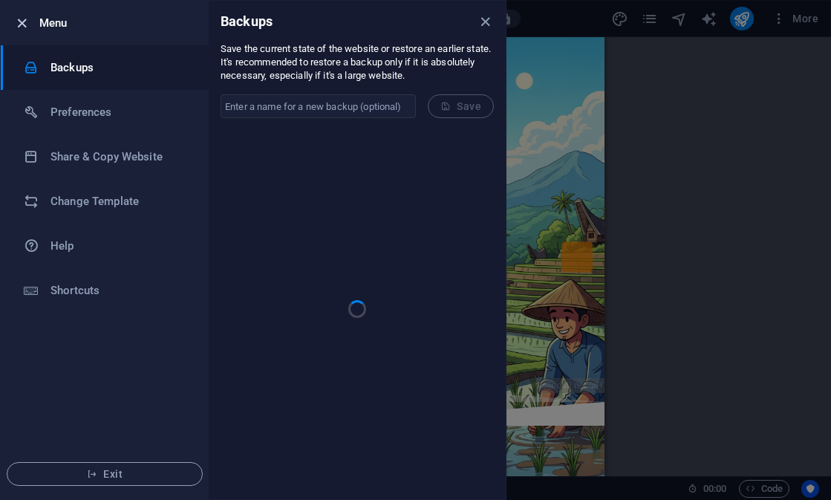
click at [19, 22] on icon "button" at bounding box center [21, 23] width 17 height 17
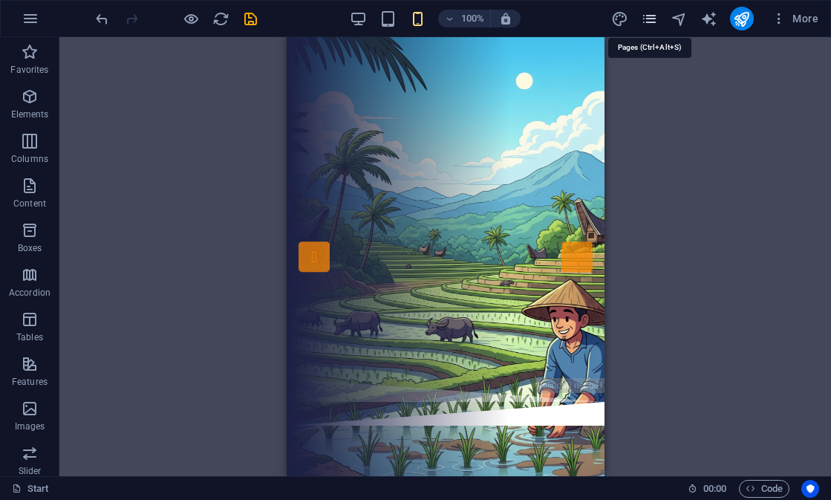
click at [645, 17] on icon "pages" at bounding box center [649, 18] width 17 height 17
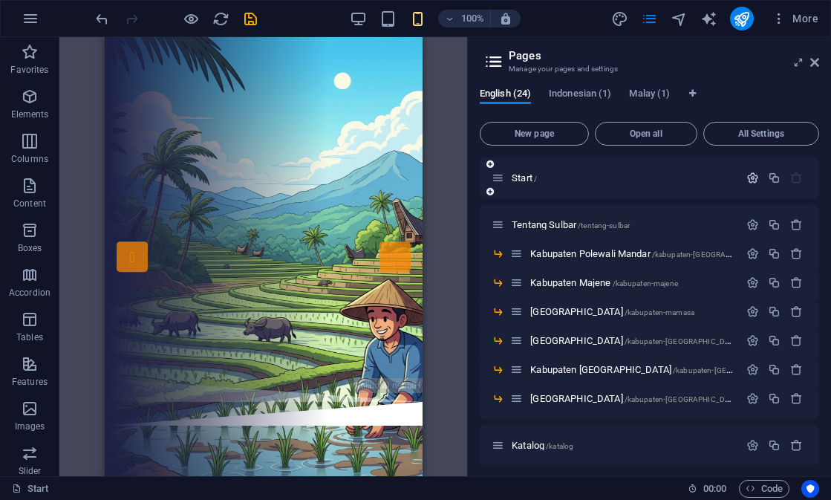
click at [750, 178] on icon "button" at bounding box center [753, 178] width 13 height 13
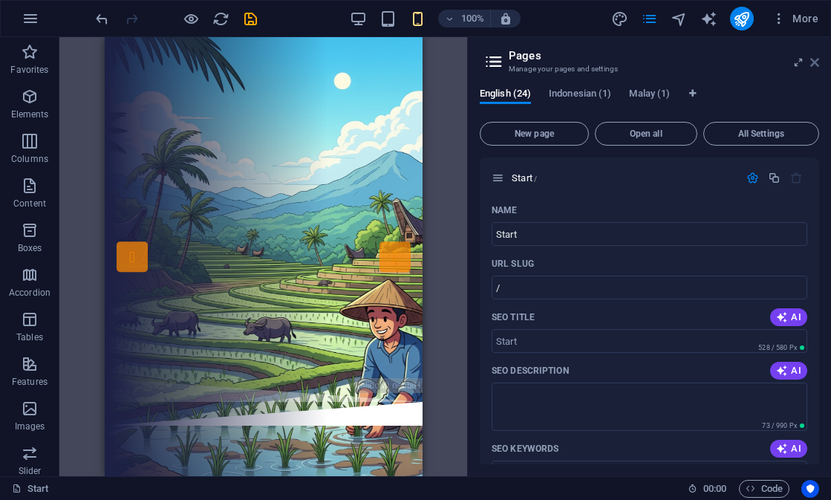
click at [813, 58] on icon at bounding box center [814, 62] width 9 height 12
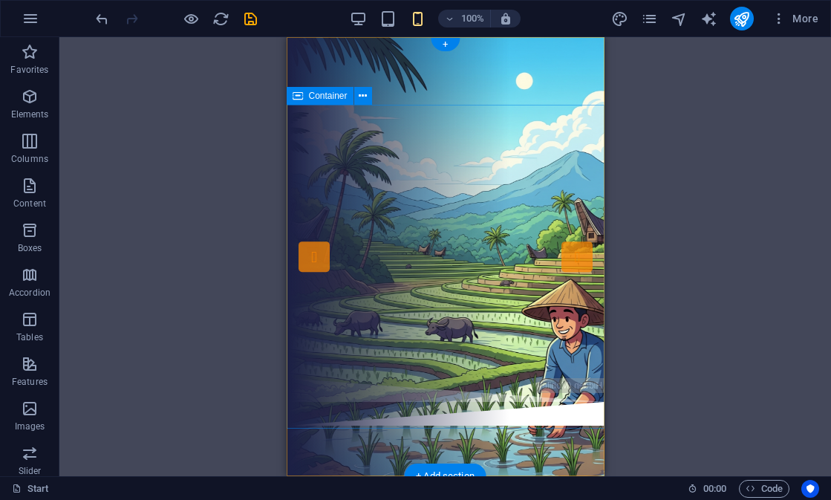
click at [442, 143] on div "Salama' Topole Salama' Todipo LAYANAN INFORMASI TENTANG PUPUK DI [GEOGRAPHIC_DA…" at bounding box center [445, 241] width 318 height 273
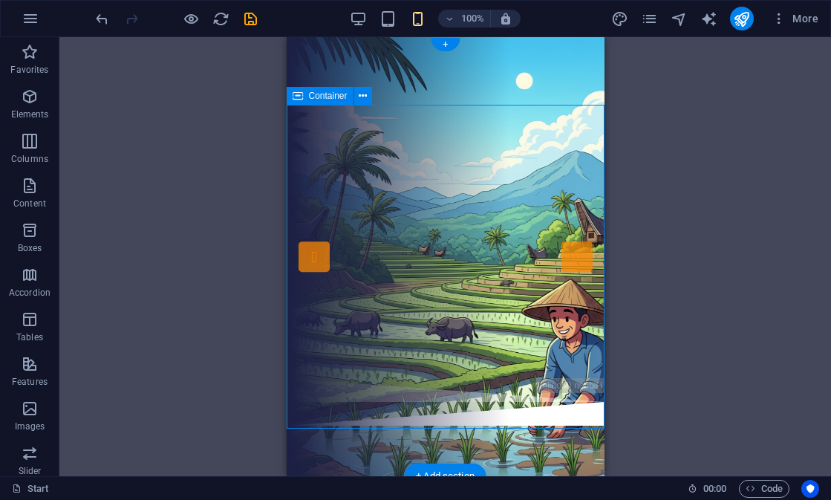
click at [442, 143] on div "Salama' Topole Salama' Todipo LAYANAN INFORMASI TENTANG PUPUK DI [GEOGRAPHIC_DA…" at bounding box center [445, 241] width 318 height 273
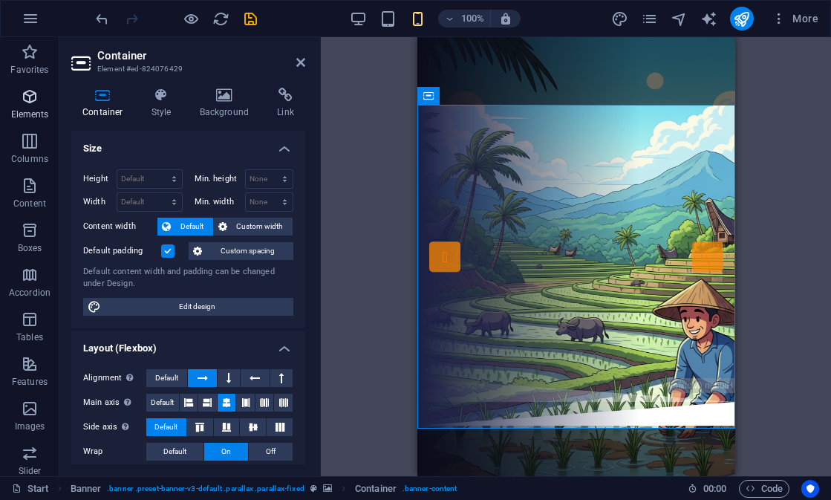
click at [31, 108] on p "Elements" at bounding box center [30, 114] width 38 height 12
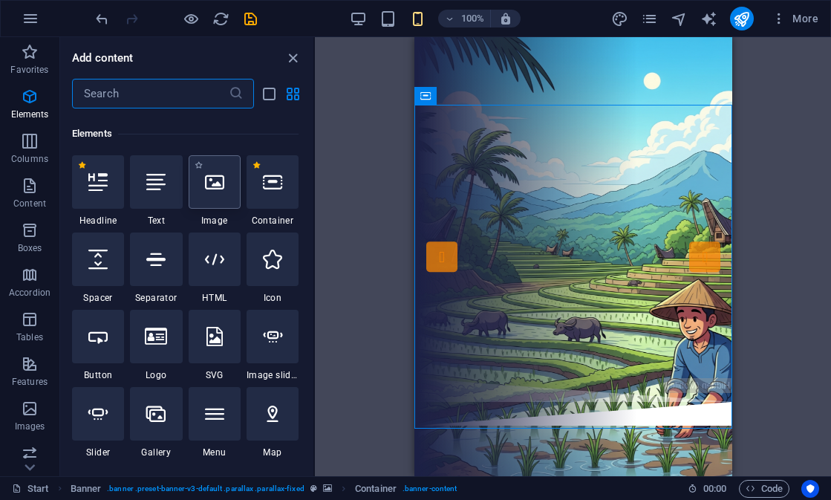
scroll to position [158, 0]
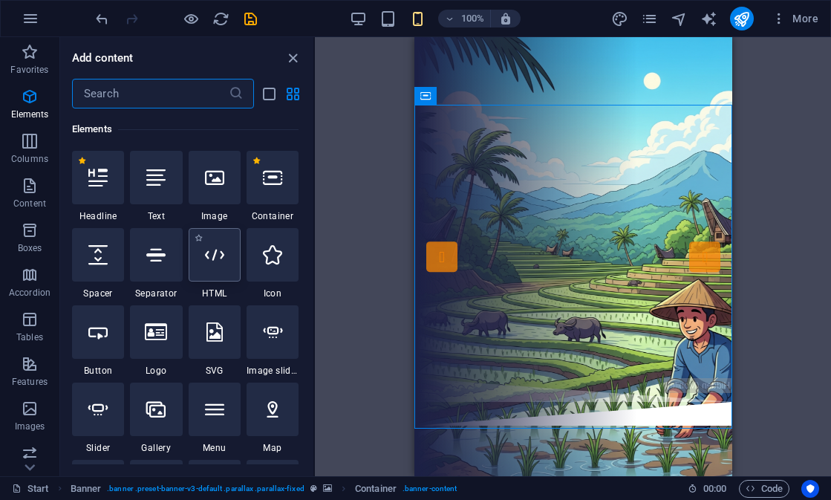
click at [226, 247] on div at bounding box center [215, 254] width 52 height 53
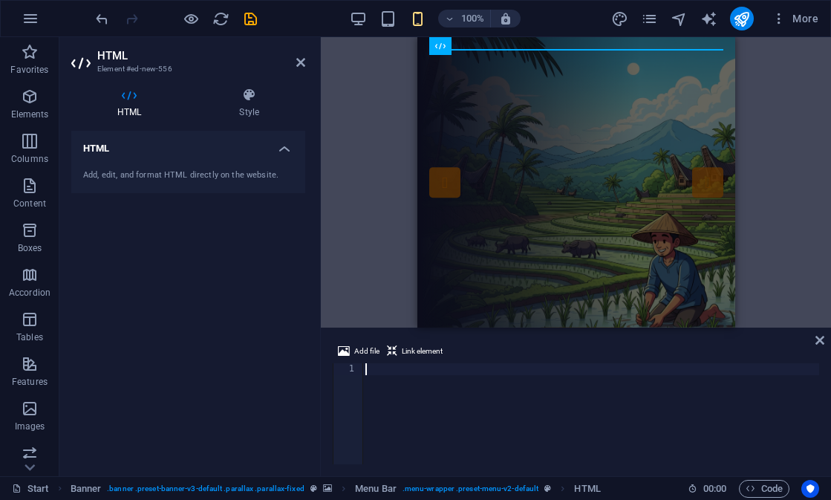
type textarea "crossorigin="anonymous"></script>"
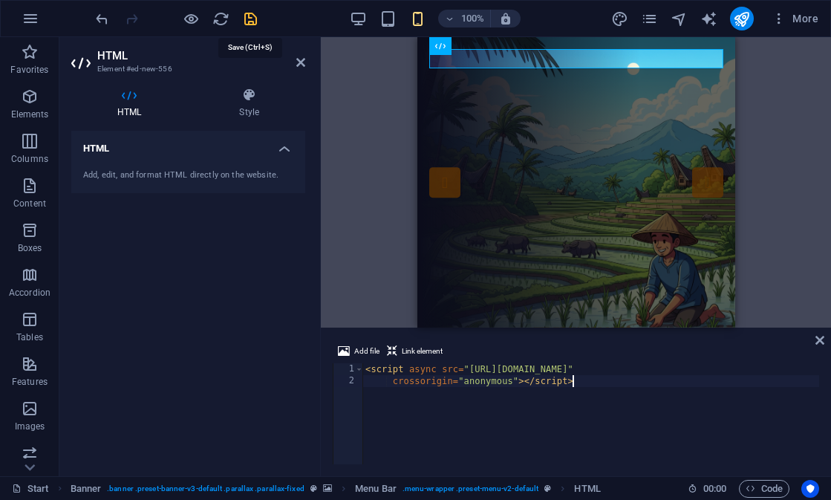
click at [251, 19] on icon "save" at bounding box center [250, 18] width 17 height 17
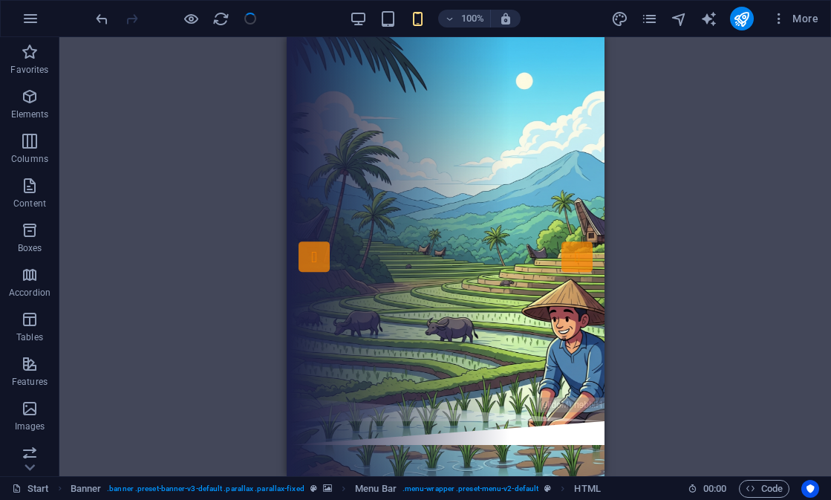
checkbox input "false"
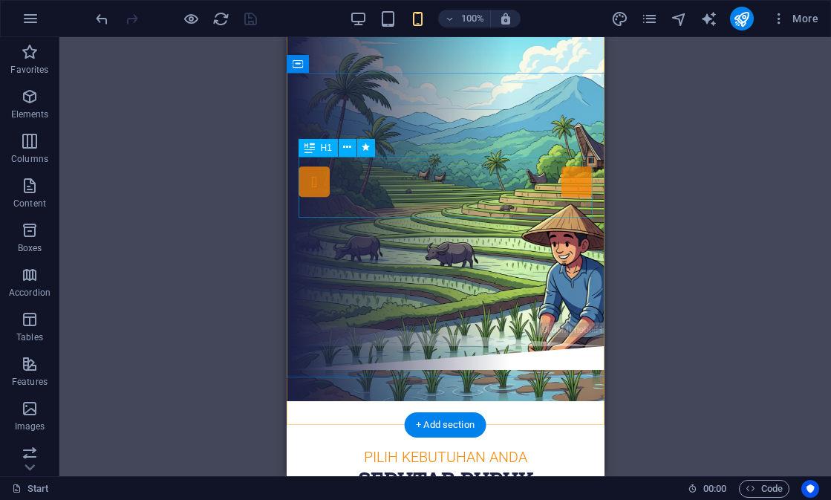
scroll to position [96, 0]
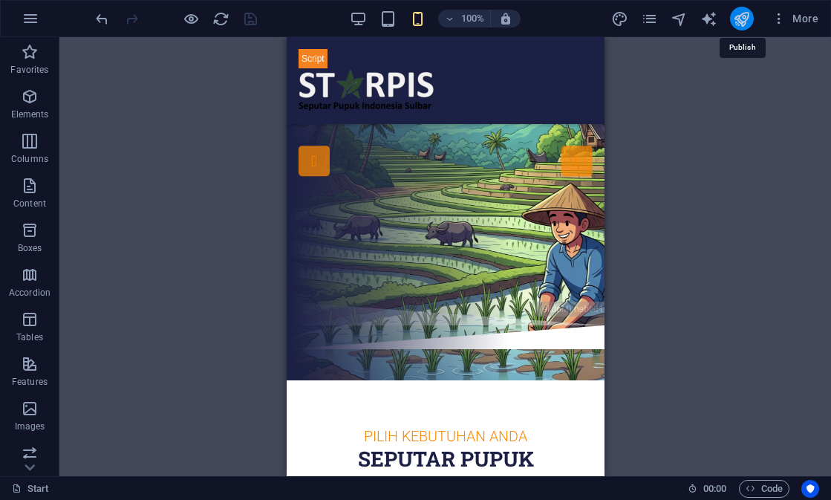
click at [743, 25] on icon "publish" at bounding box center [741, 18] width 17 height 17
